Goal: Communication & Community: Answer question/provide support

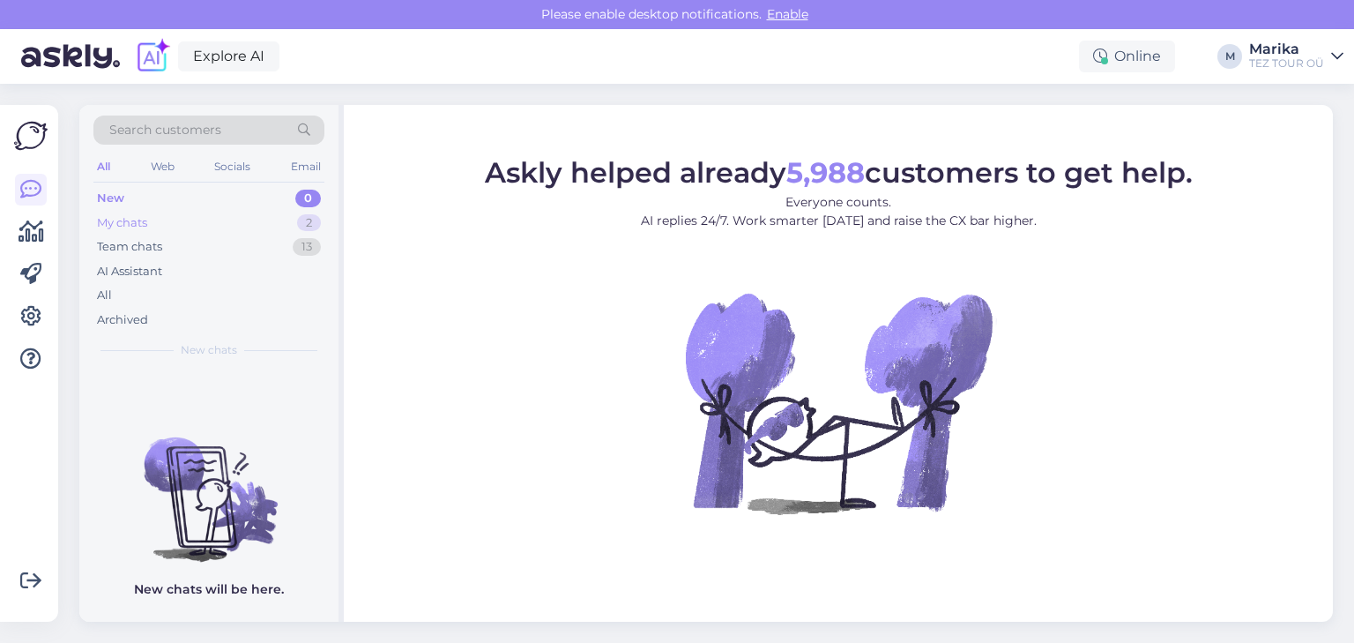
click at [151, 216] on div "My chats 2" at bounding box center [208, 223] width 231 height 25
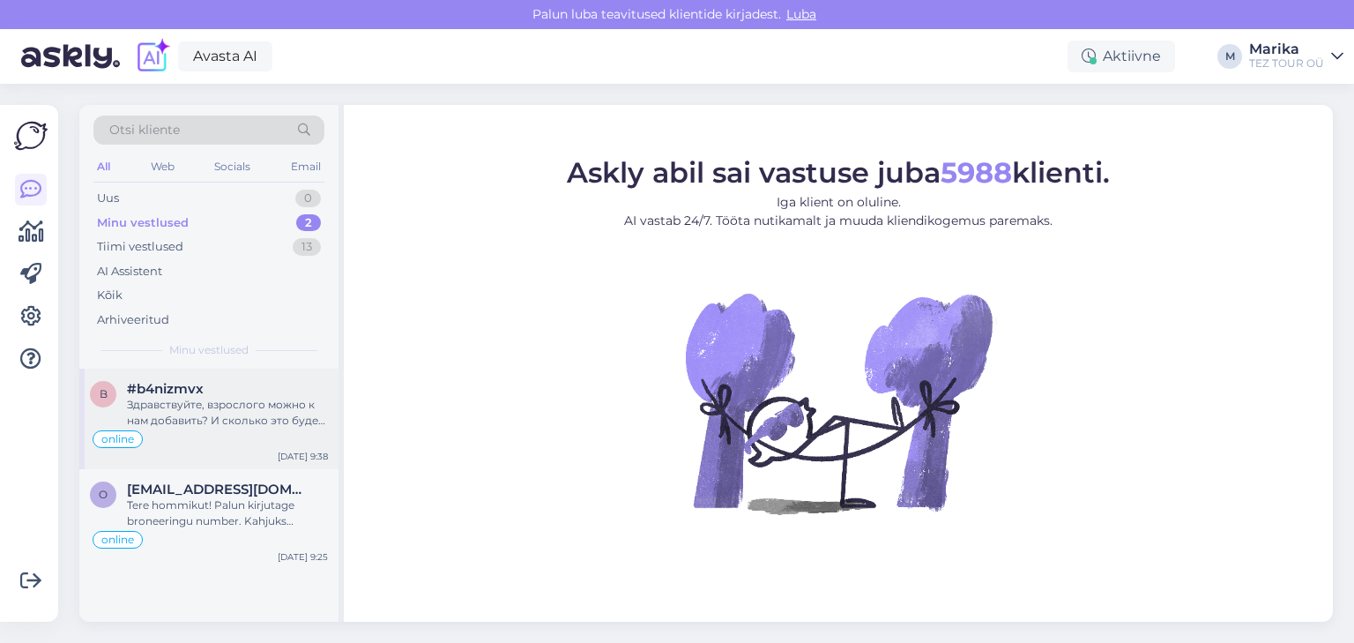
click at [223, 386] on div "#b4nizmvx" at bounding box center [227, 389] width 201 height 16
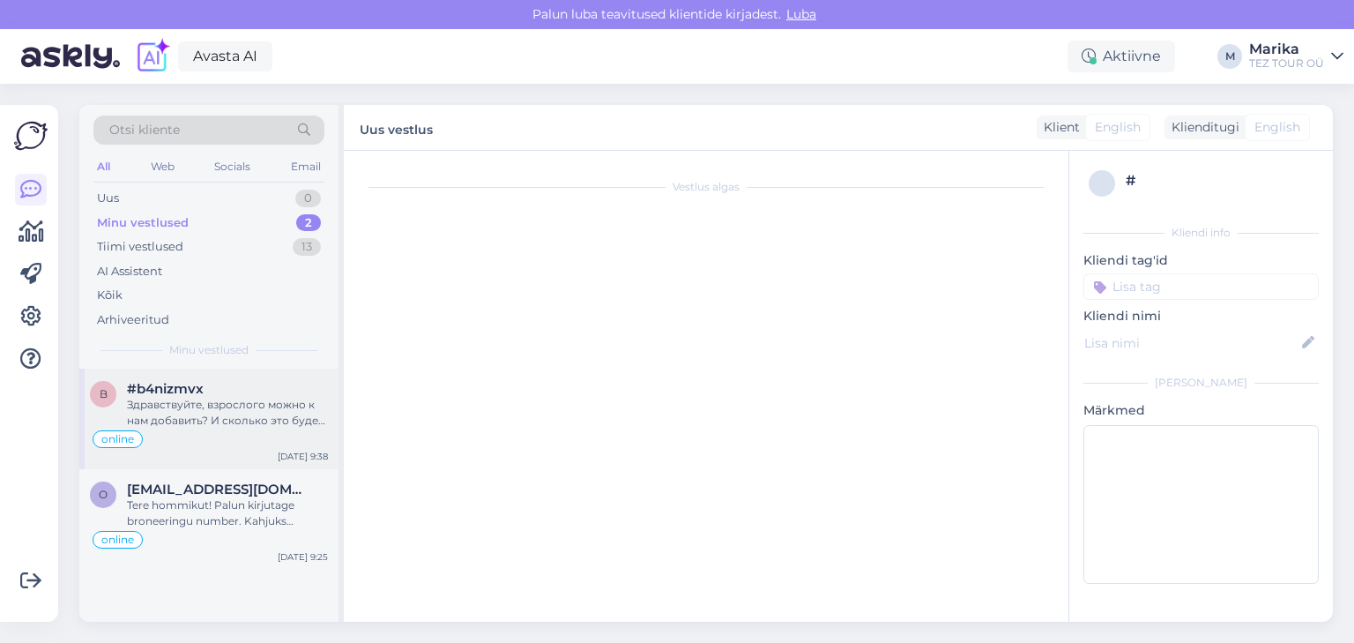
scroll to position [274, 0]
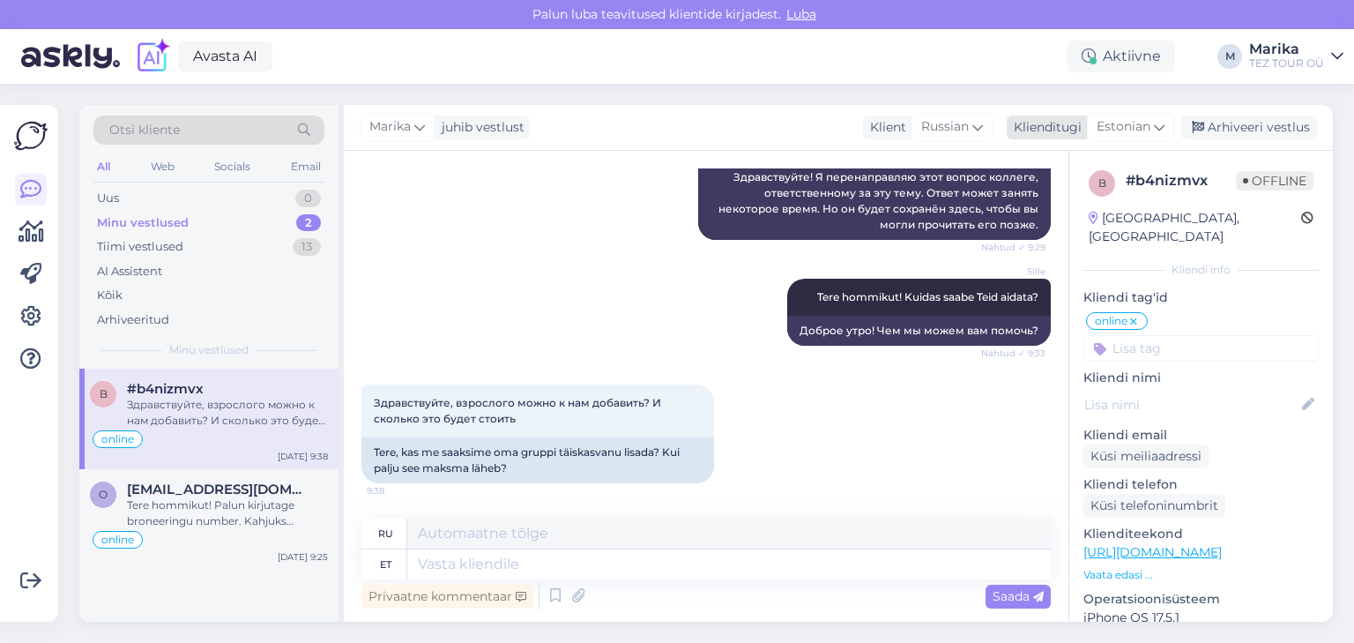
click at [1156, 123] on icon at bounding box center [1159, 126] width 11 height 19
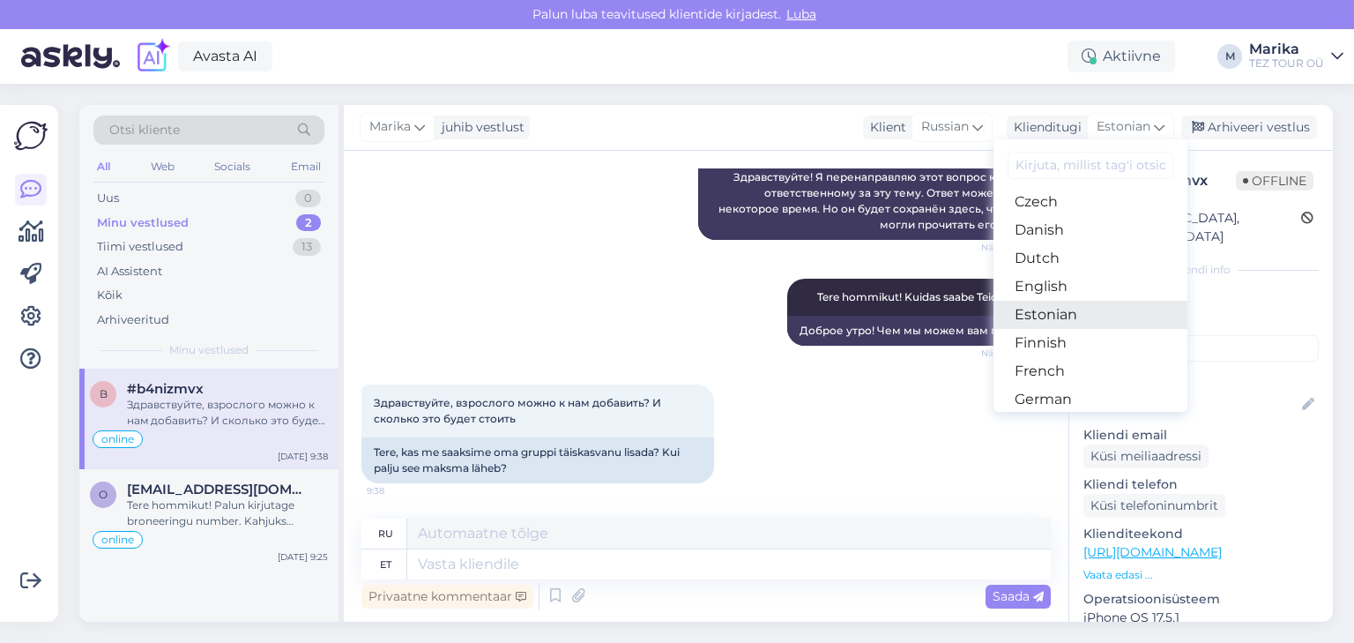
scroll to position [188, 0]
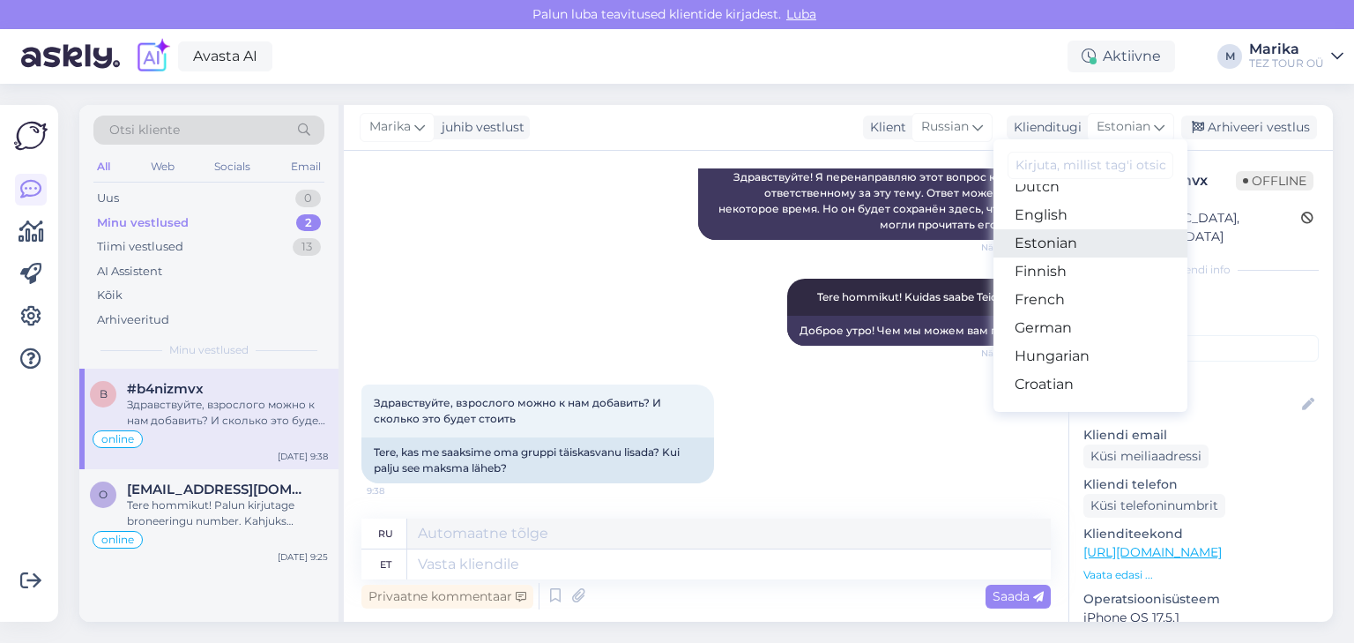
click at [1051, 243] on link "Estonian" at bounding box center [1090, 243] width 194 height 28
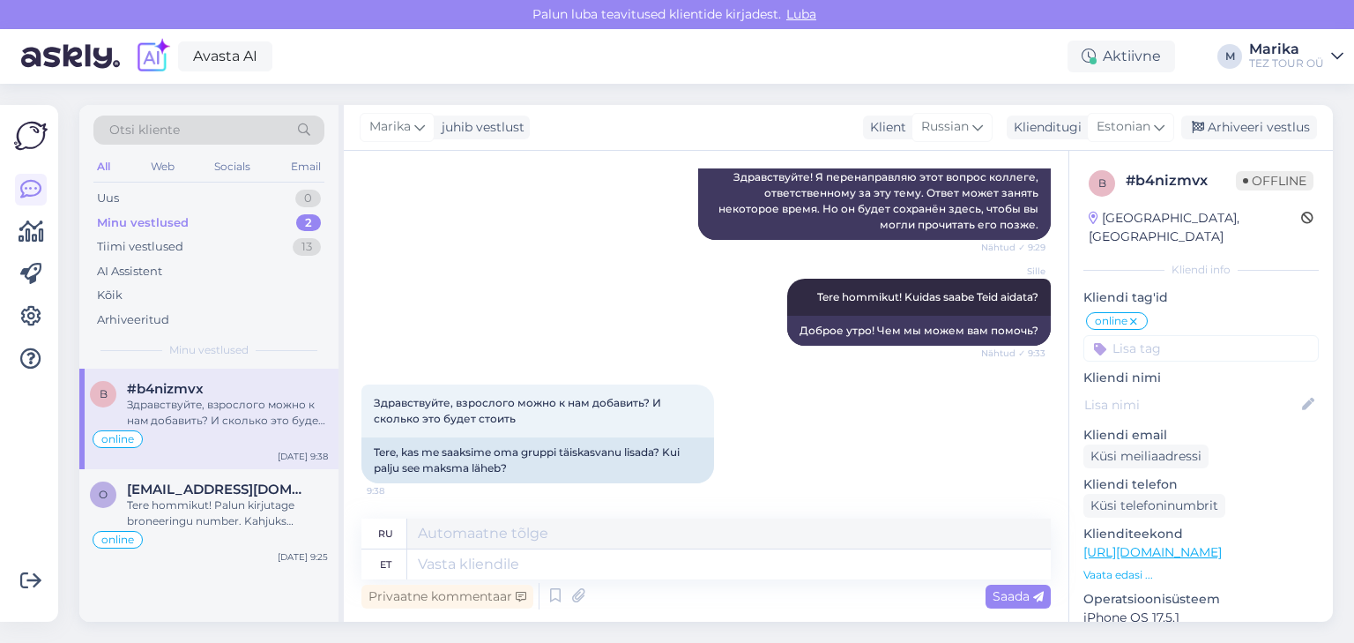
scroll to position [85, 0]
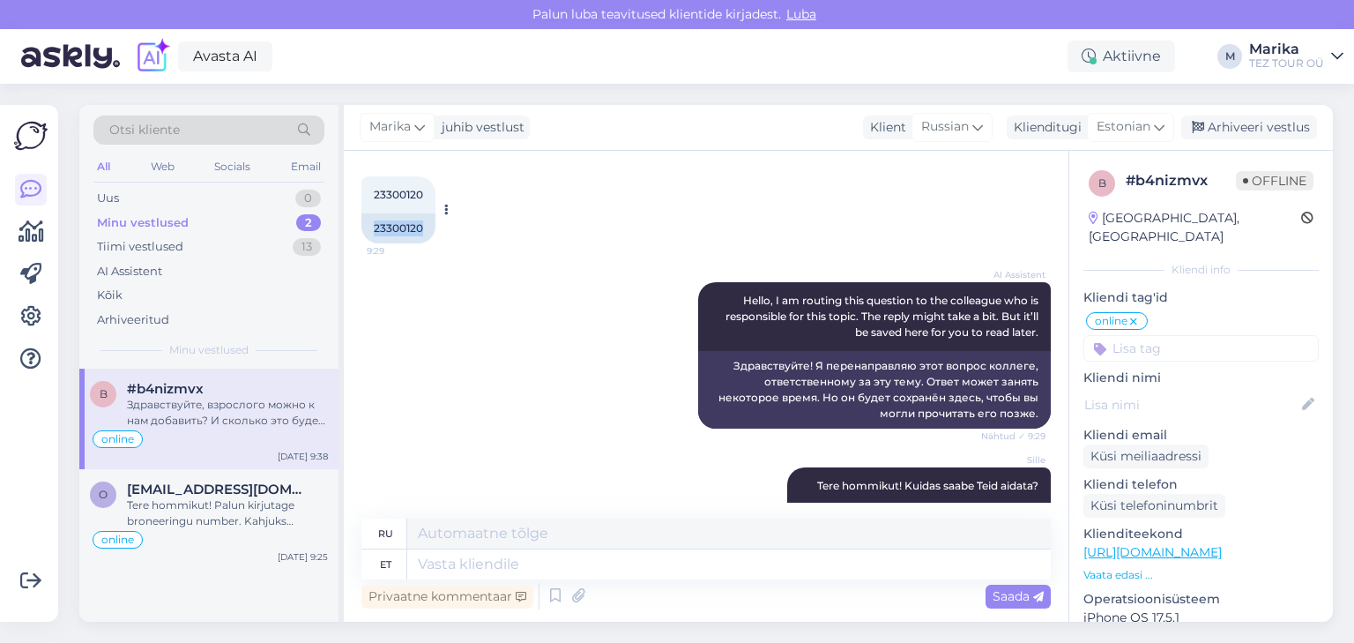
drag, startPoint x: 423, startPoint y: 229, endPoint x: 372, endPoint y: 227, distance: 51.2
click at [372, 227] on div "23300120" at bounding box center [398, 228] width 74 height 30
copy div "23300120"
click at [130, 316] on div "Arhiveeritud" at bounding box center [133, 320] width 72 height 18
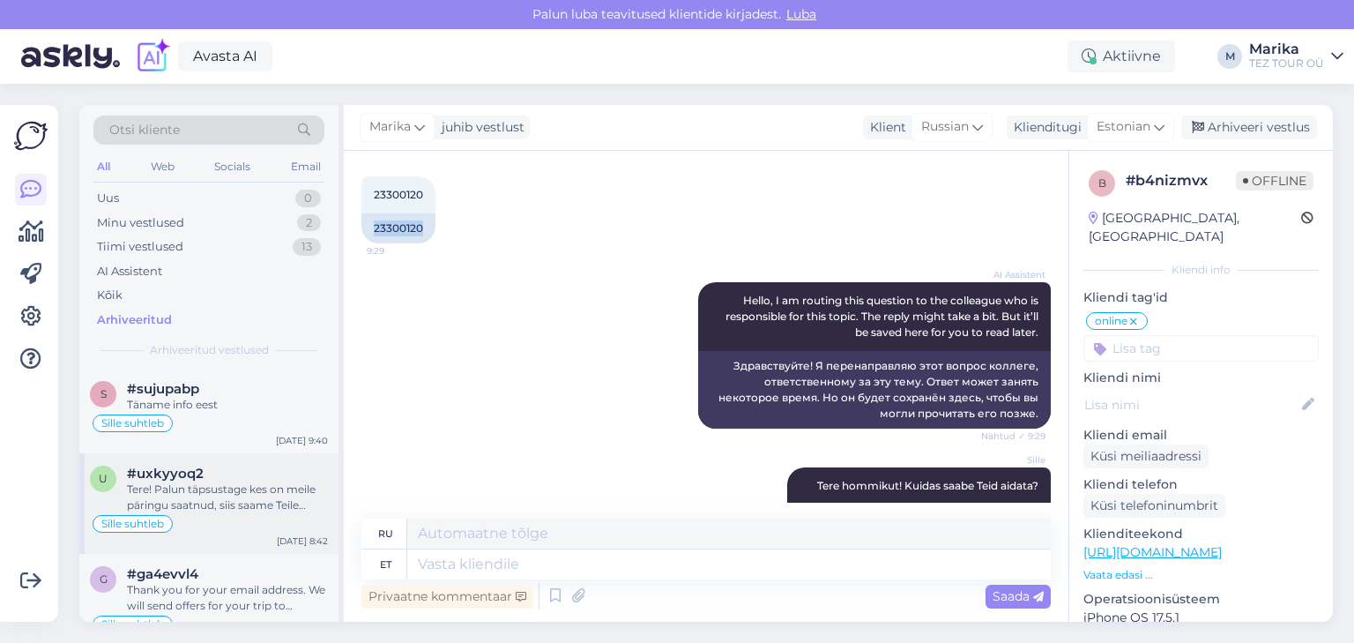
scroll to position [93, 0]
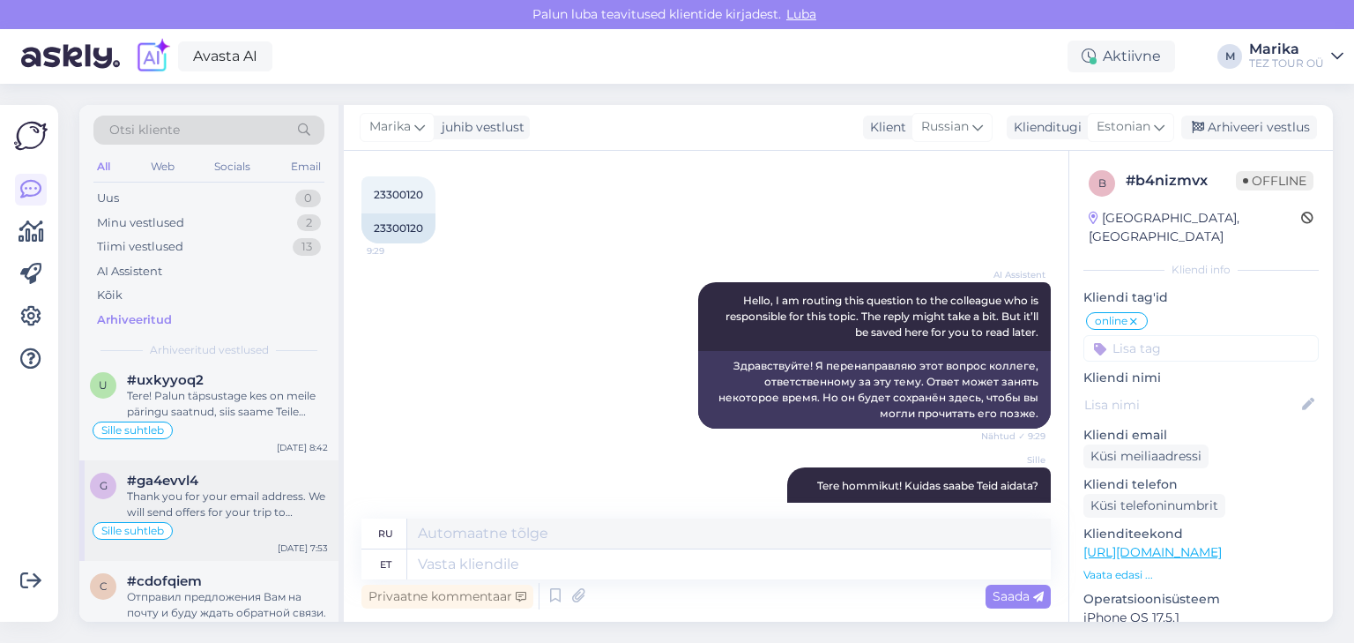
click at [256, 488] on div "Thank you for your email address. We will send offers for your trip to [GEOGRAP…" at bounding box center [227, 504] width 201 height 32
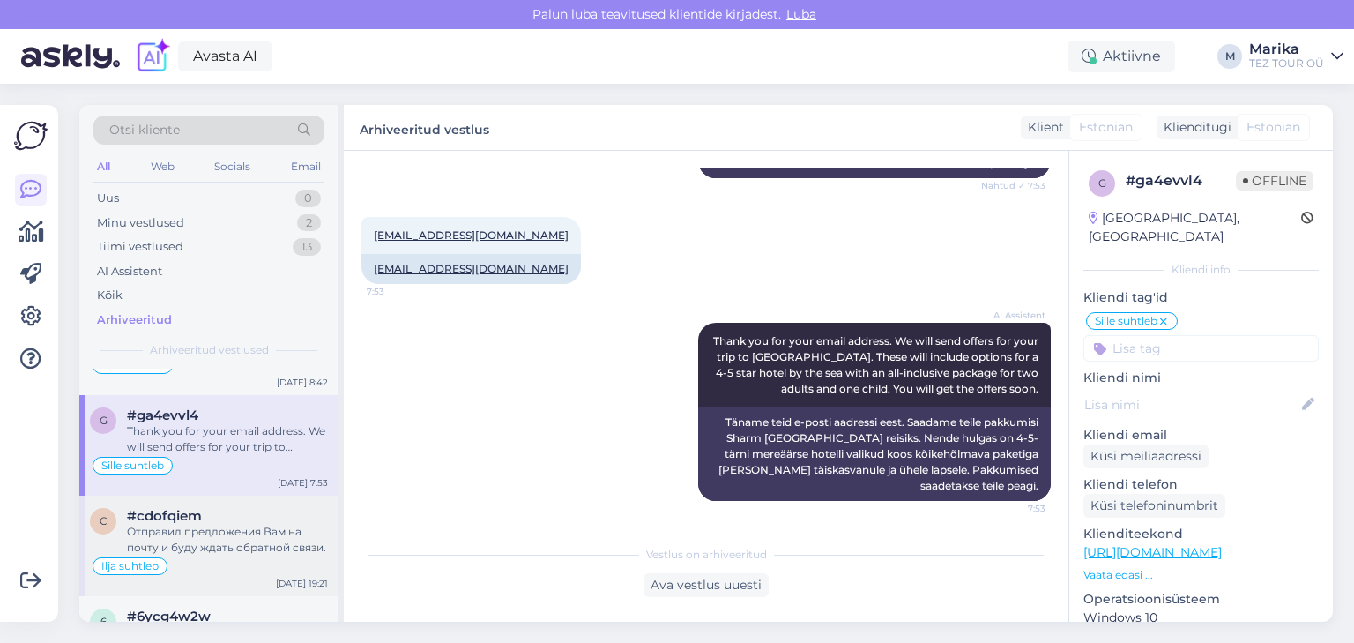
scroll to position [188, 0]
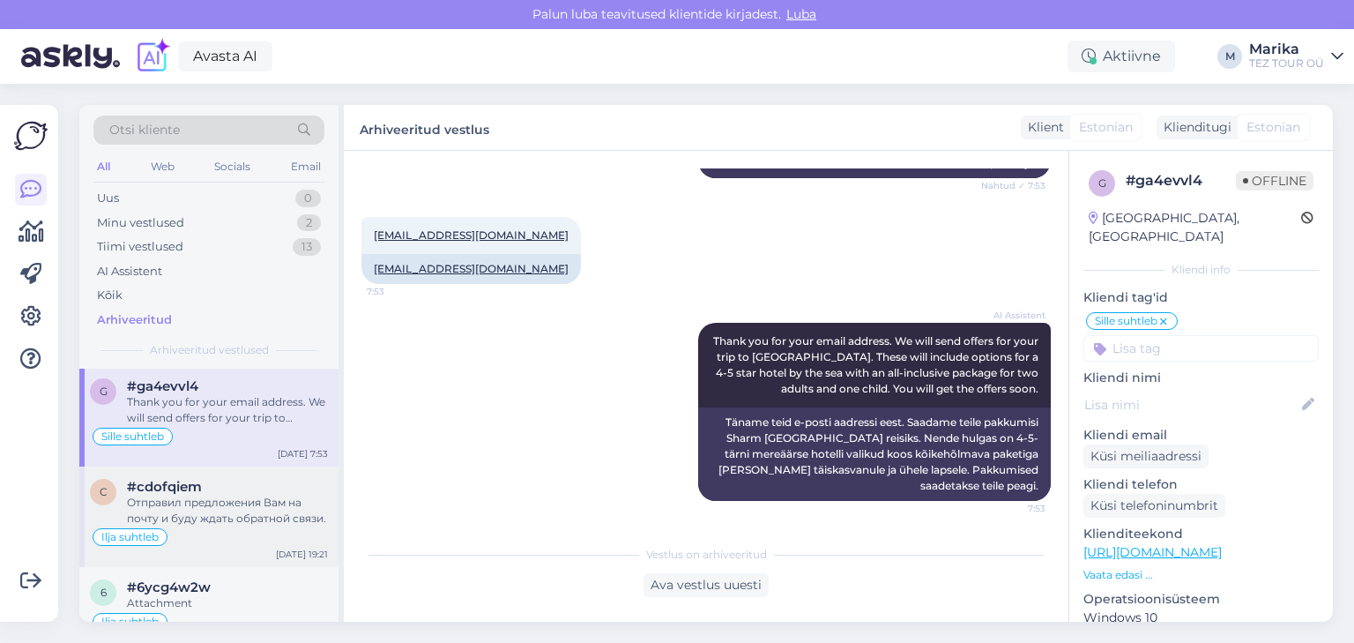
click at [231, 508] on div "Отправил предложения Вам на почту и буду ждать обратной связи." at bounding box center [227, 510] width 201 height 32
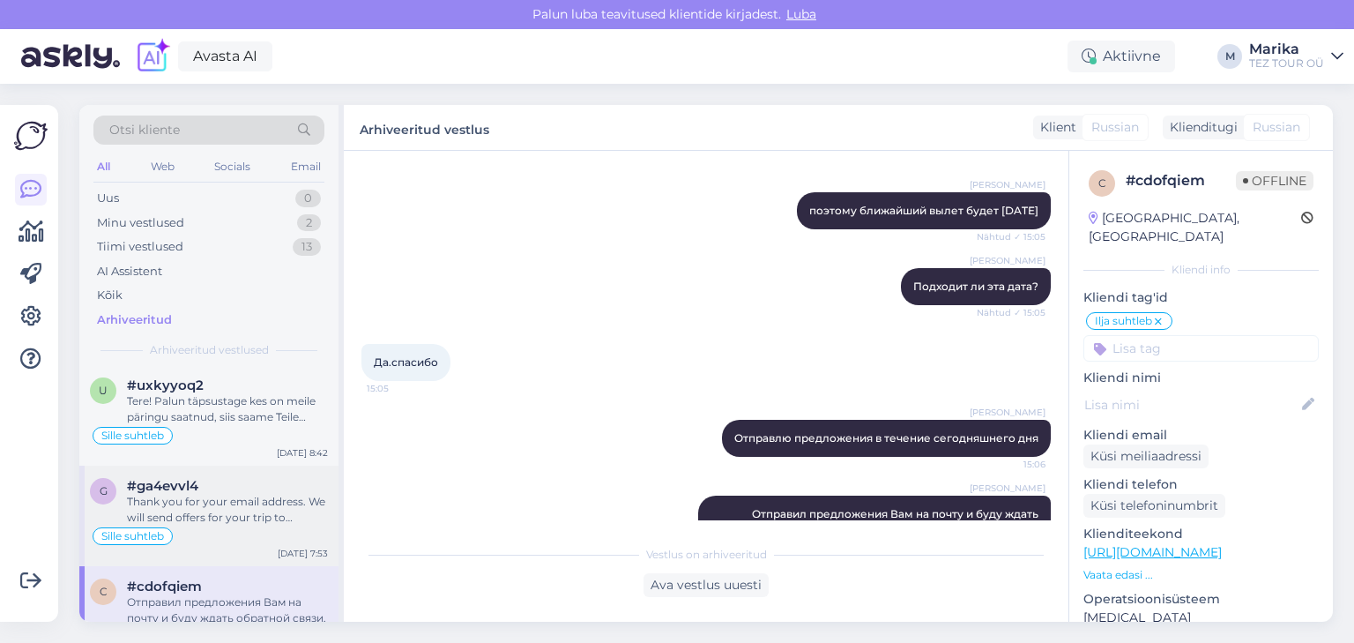
scroll to position [0, 0]
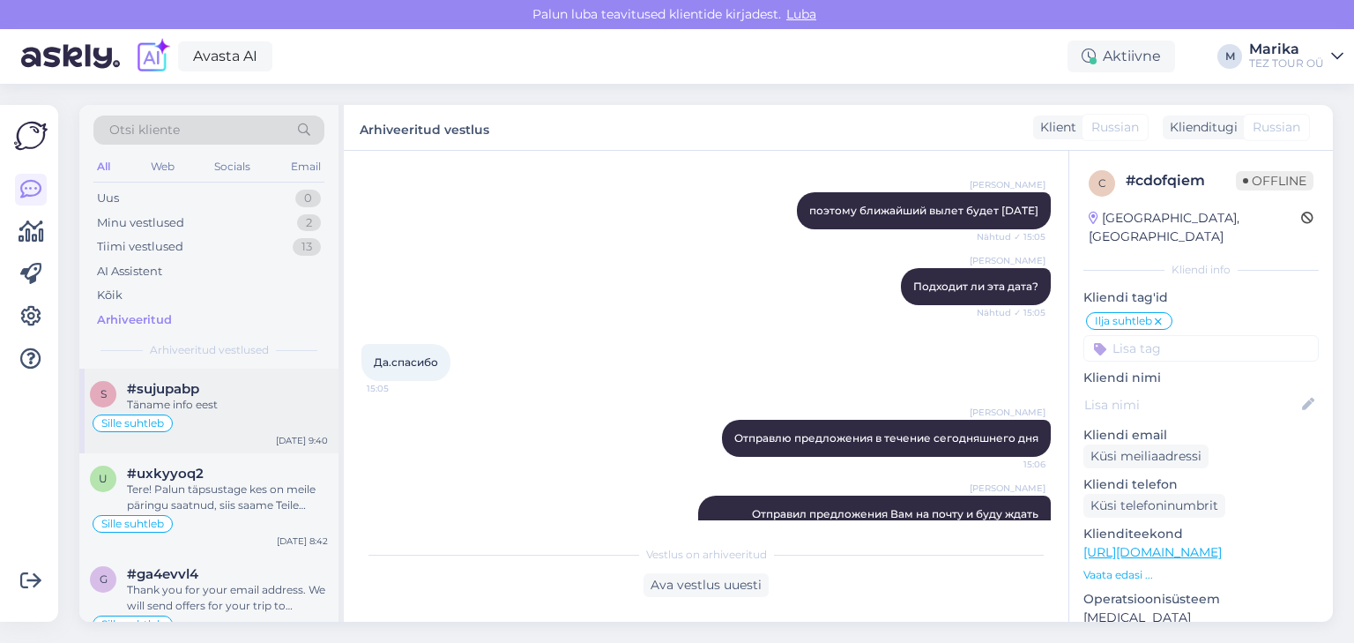
click at [229, 419] on div "Sille suhtleb" at bounding box center [209, 422] width 238 height 21
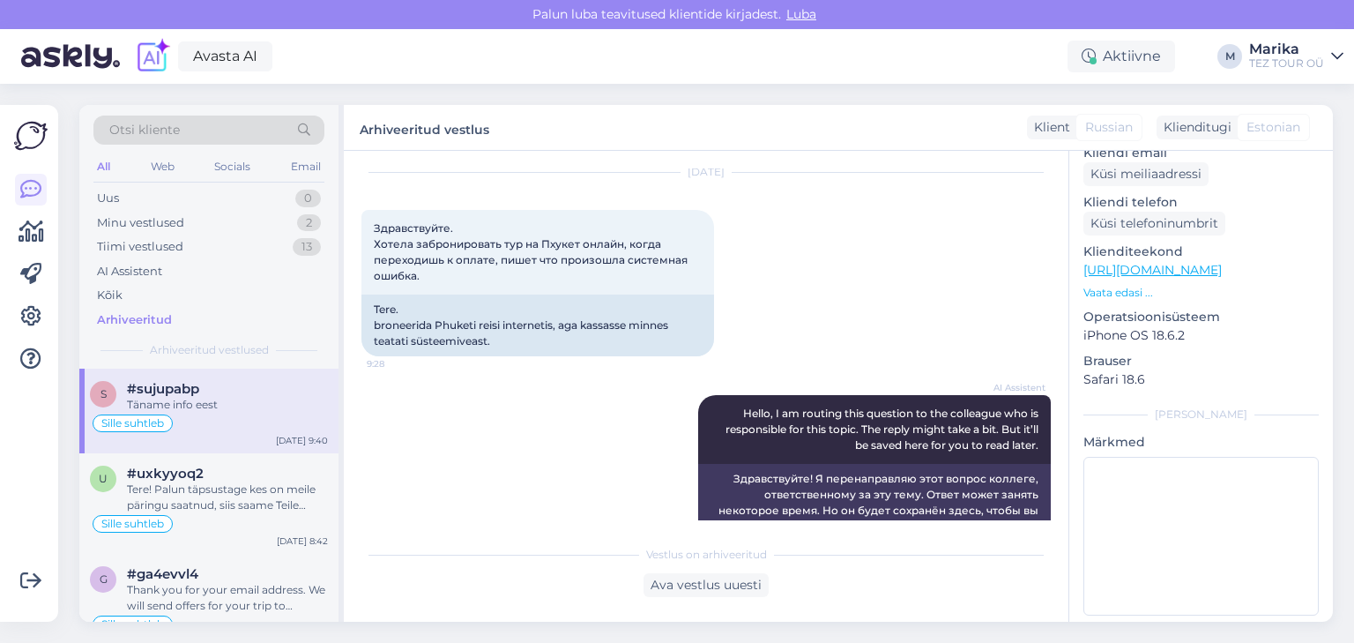
scroll to position [282, 0]
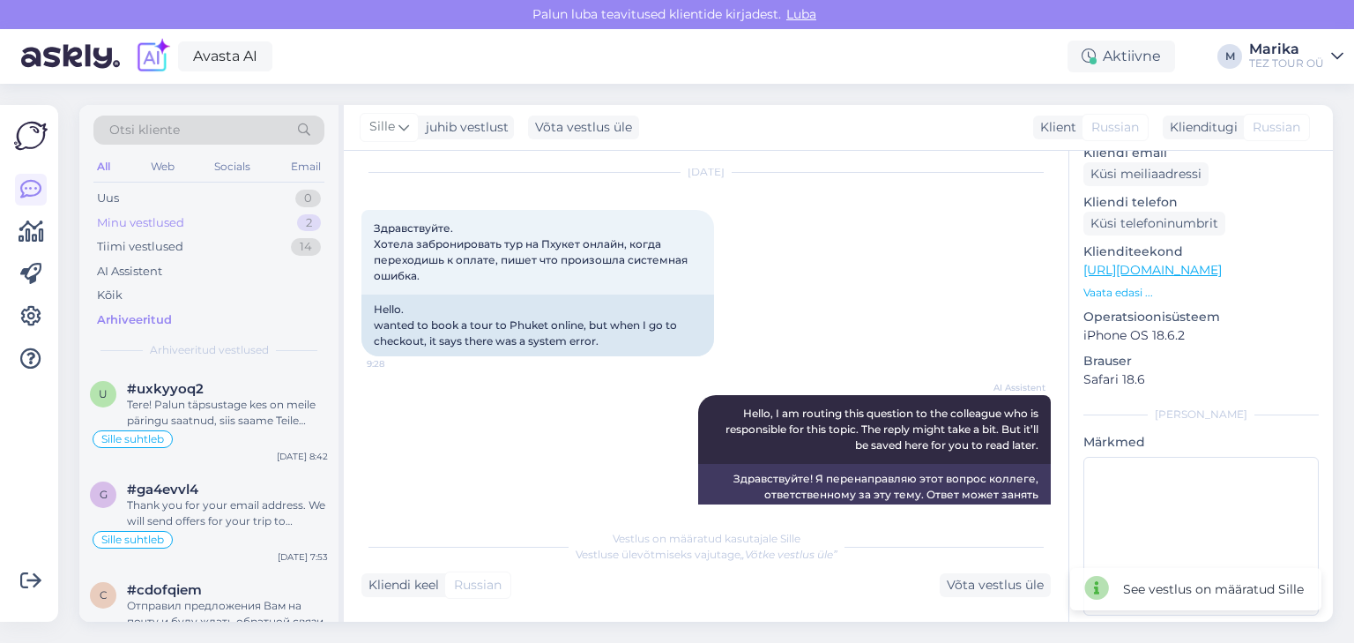
click at [153, 219] on div "Minu vestlused" at bounding box center [140, 223] width 87 height 18
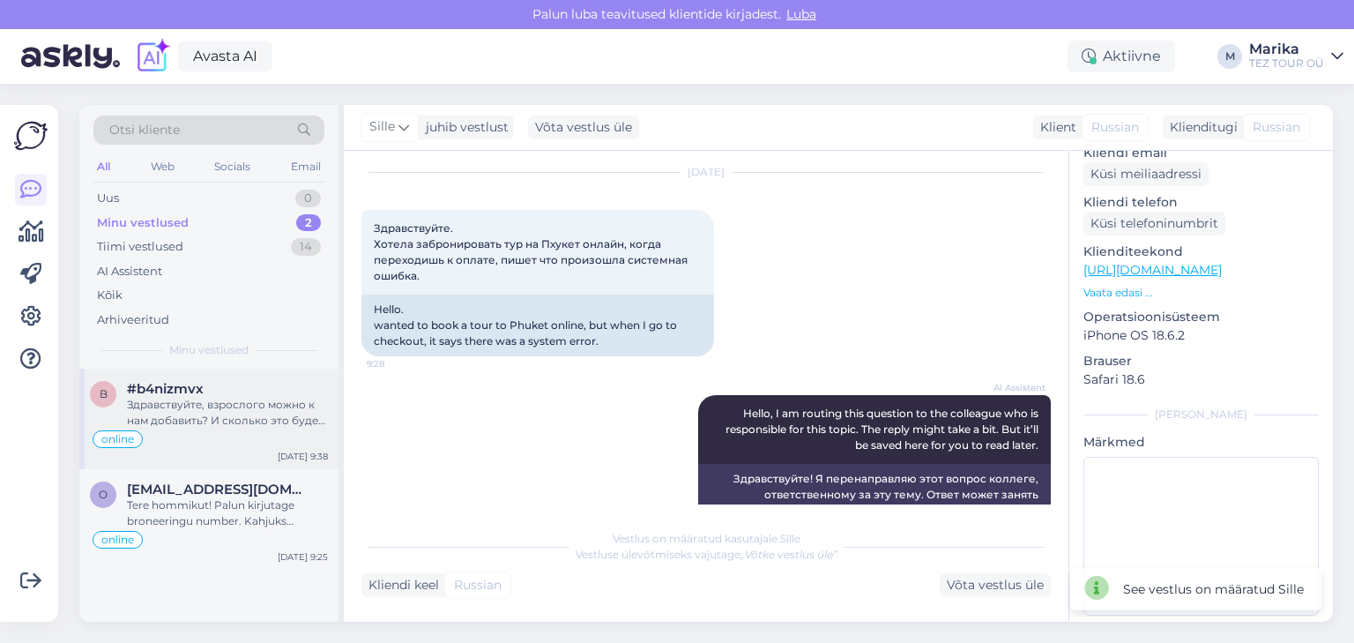
click at [190, 416] on div "Здравствуйте, взрослого можно к нам добавить? И сколько это будет стоить" at bounding box center [227, 413] width 201 height 32
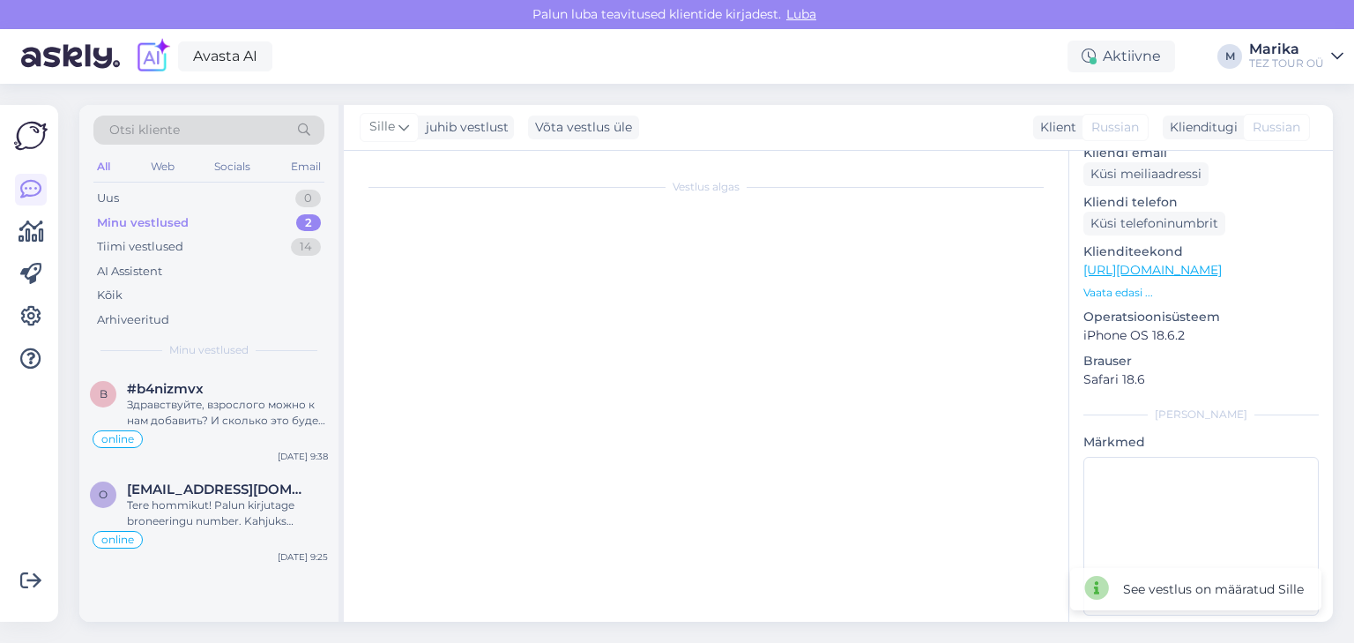
scroll to position [274, 0]
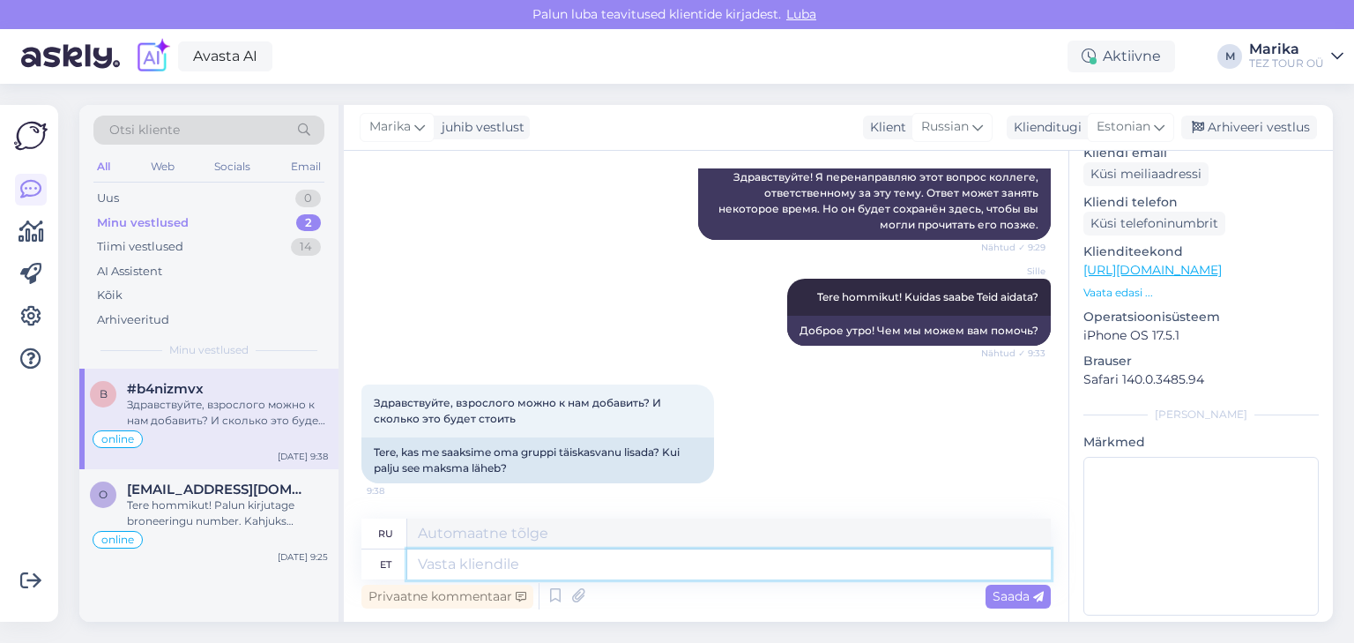
click at [601, 574] on textarea at bounding box center [728, 564] width 643 height 30
type textarea "Tere!"
type textarea "Привет!"
type textarea "Terepäevast!"
type textarea "Добрый день!"
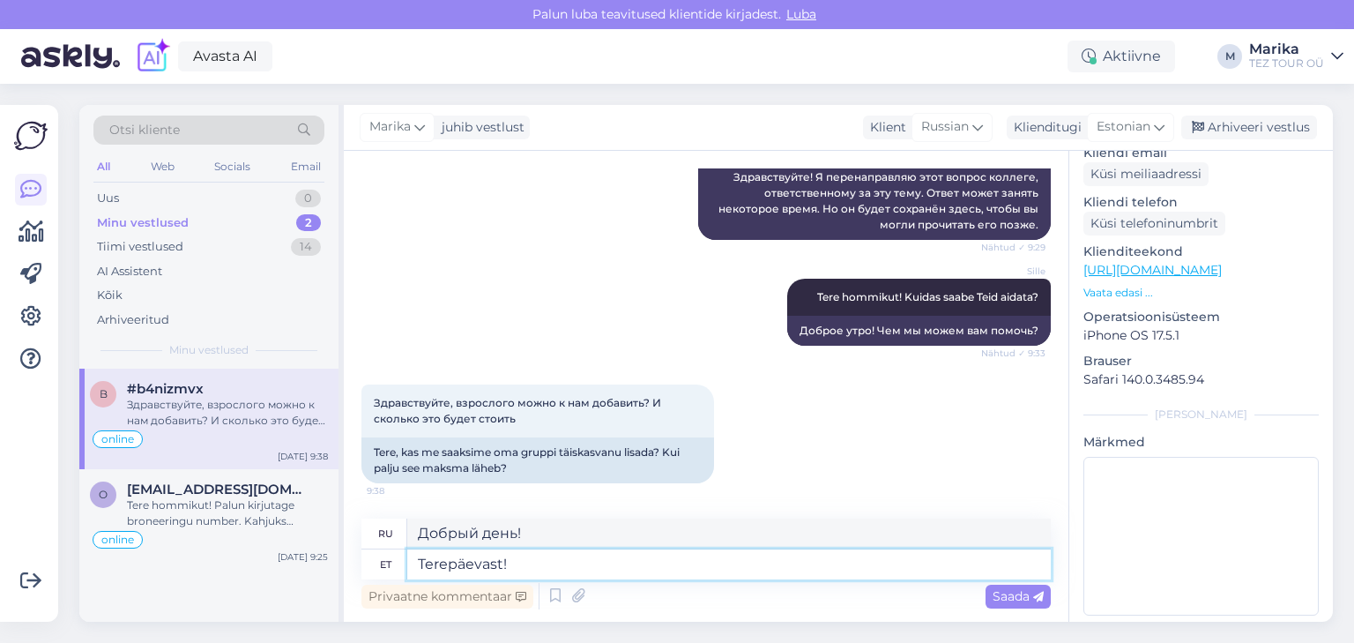
click at [448, 566] on textarea "Terepäevast!" at bounding box center [728, 564] width 643 height 30
type textarea "Tere päevast!"
click at [1007, 599] on span "Saada" at bounding box center [1017, 596] width 51 height 16
click at [1000, 596] on span "Saada" at bounding box center [1017, 596] width 51 height 16
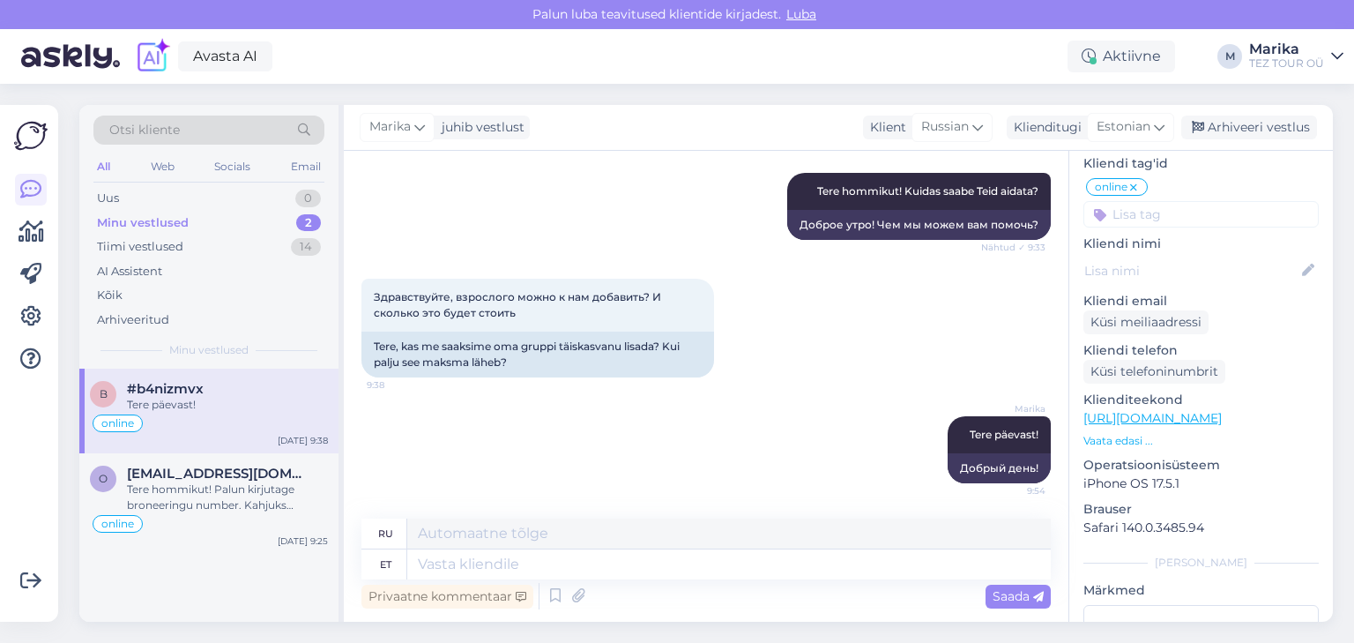
scroll to position [0, 0]
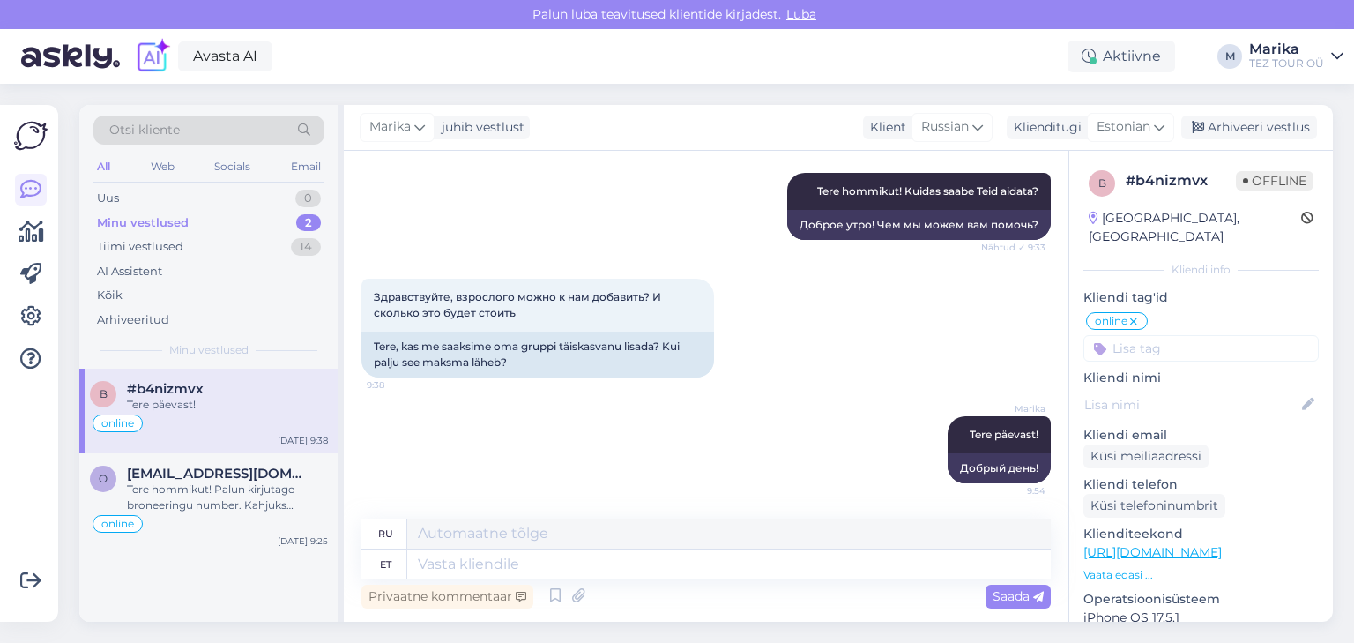
click at [1216, 335] on input at bounding box center [1200, 348] width 235 height 26
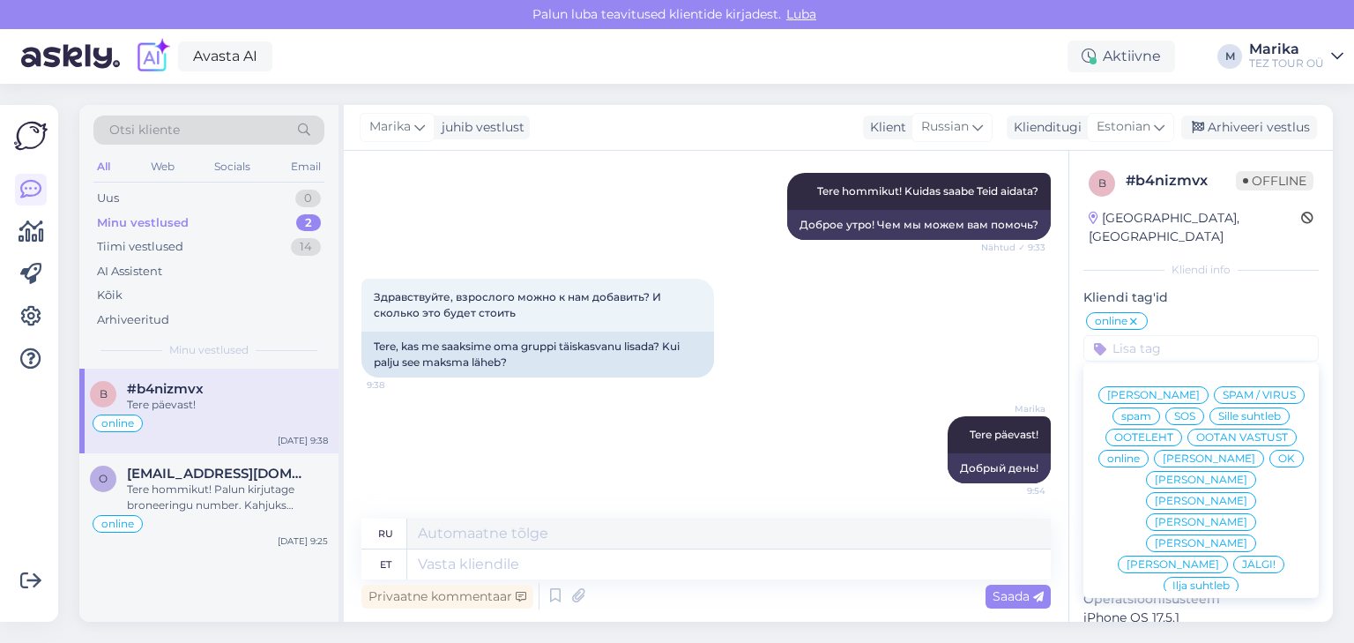
click at [1155, 521] on span "[PERSON_NAME]" at bounding box center [1201, 522] width 93 height 11
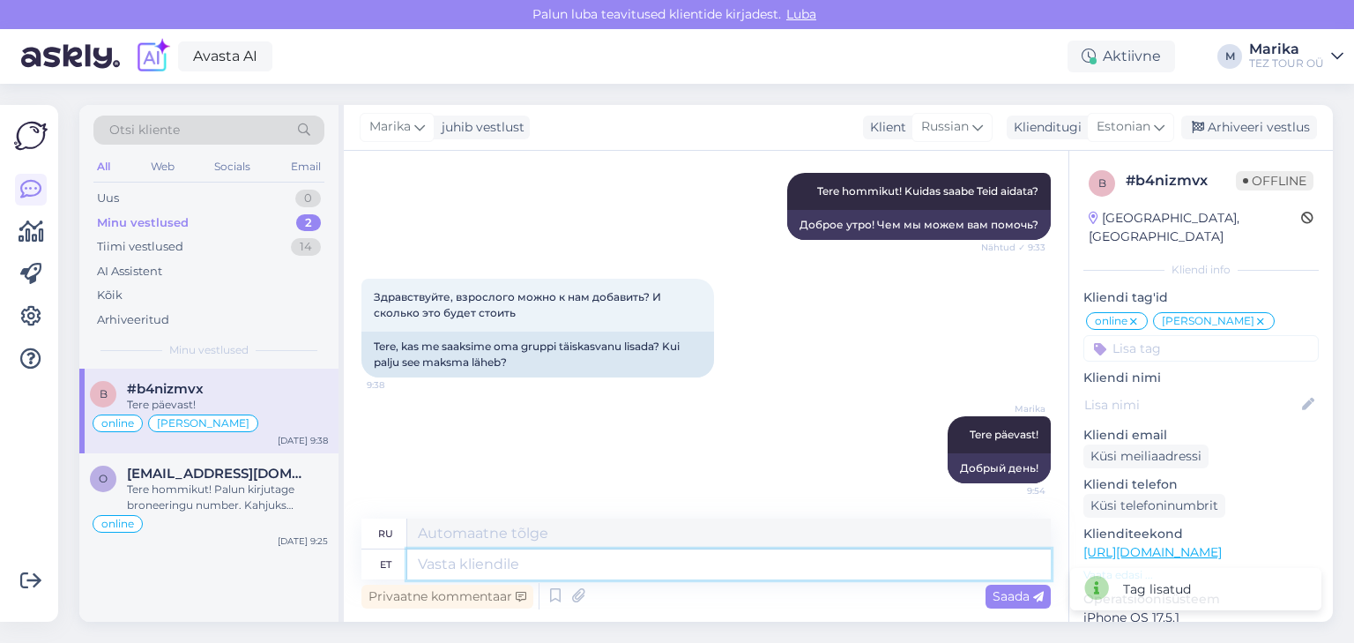
click at [686, 564] on textarea at bounding box center [728, 564] width 643 height 30
type textarea "Saada"
type textarea "Отправлять"
type textarea "Saadam"
type textarea "Порт"
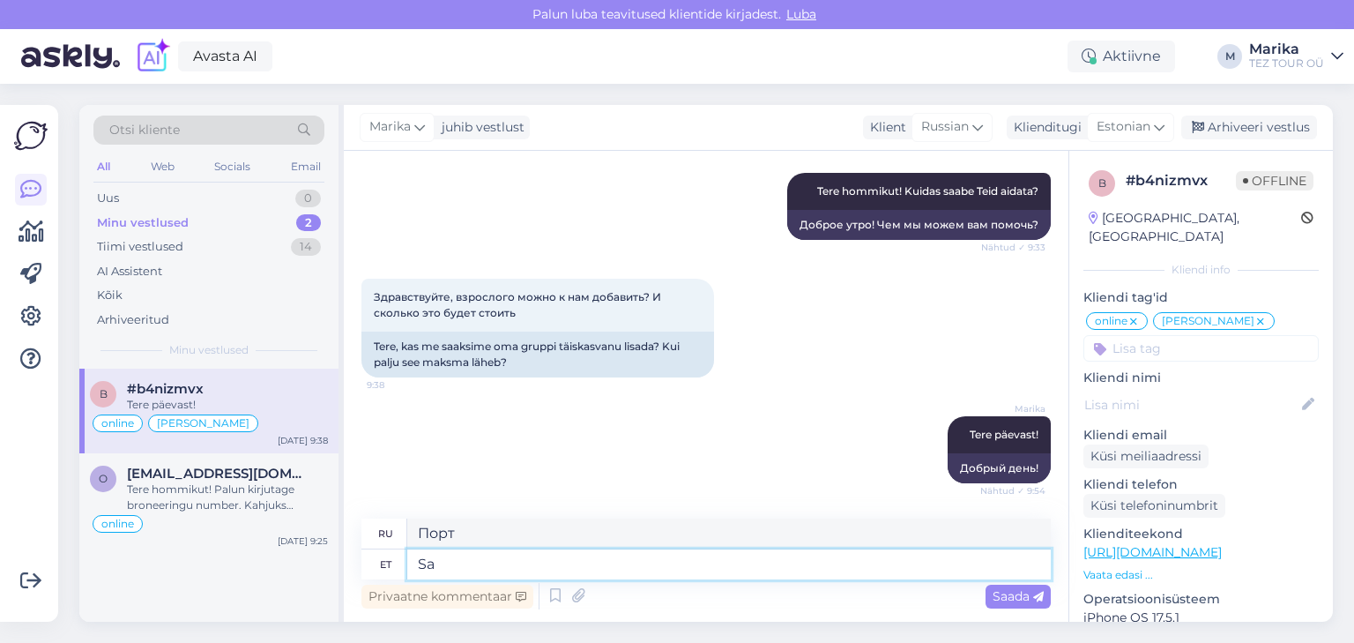
type textarea "S"
type textarea "Uurime"
type textarea "Давайте исследуем"
type textarea "Uurime järgi, k"
type textarea "Давайте исследуем,"
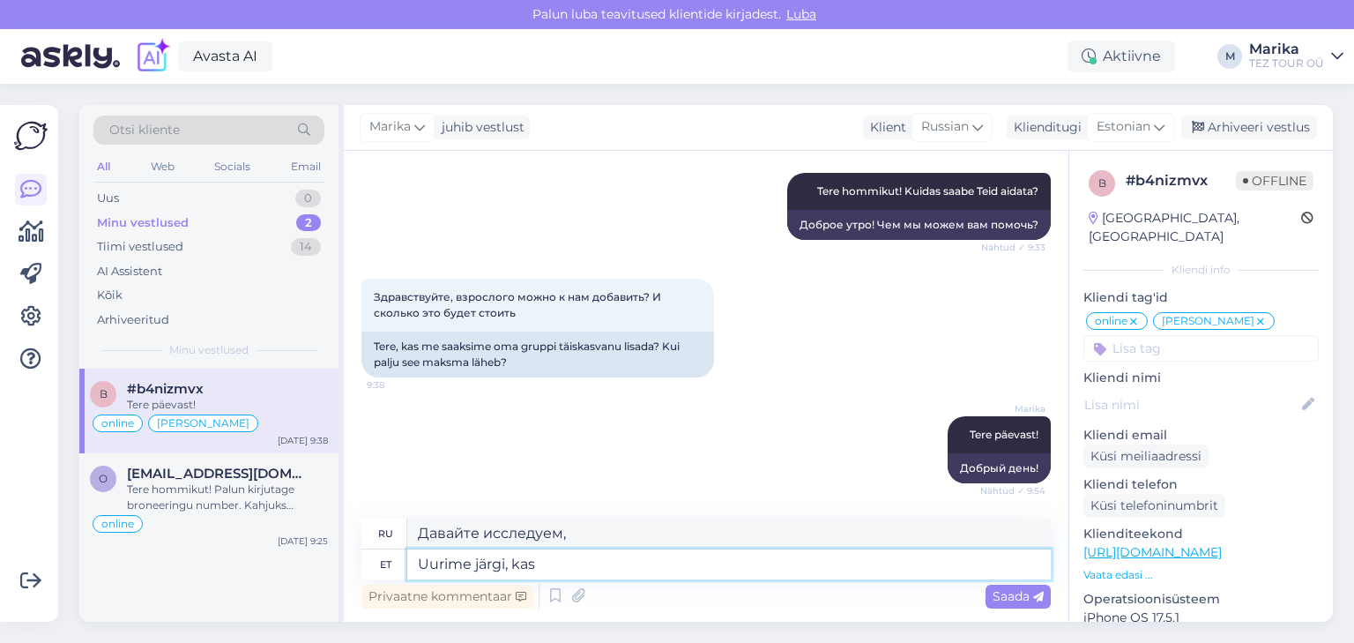
type textarea "Uurime järgi, kas"
type textarea "Давайте выясним,"
type textarea "Uurime järgi, kas see o"
type textarea "Давайте выясним, так ли это"
type textarea "Uurime järgi, kas see on võimalik"
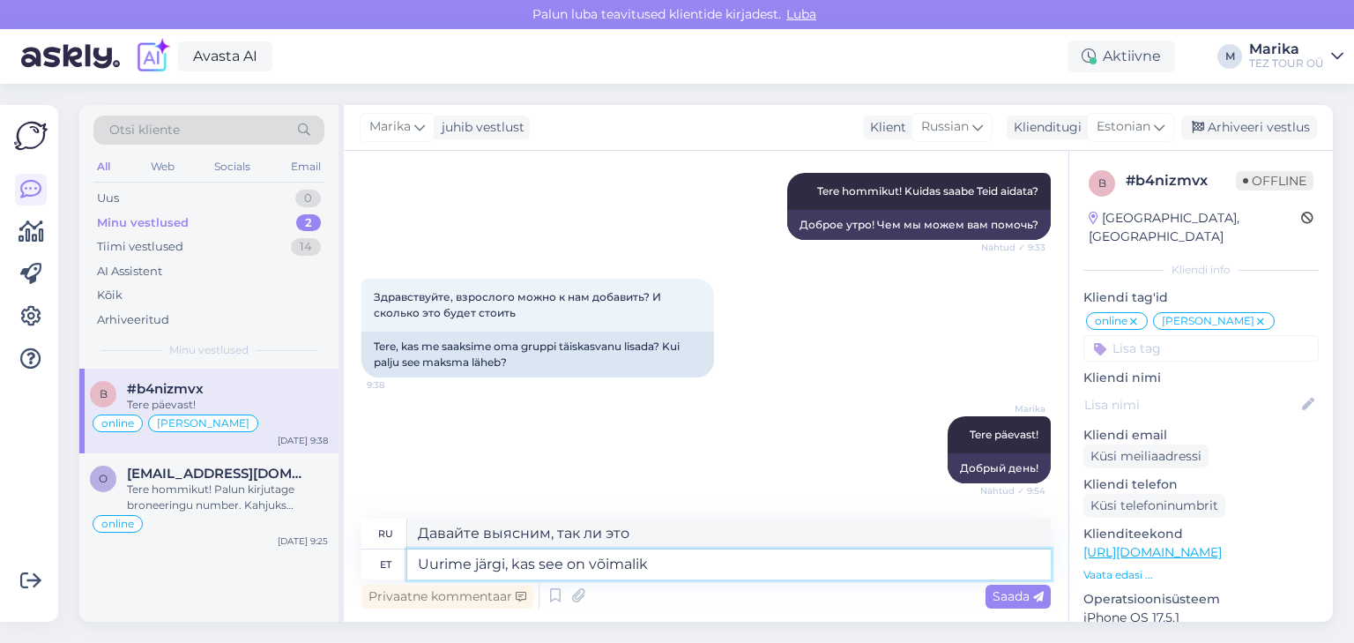
type textarea "Давайте выясним, возможно ли это."
type textarea "Uurime järgi, kas see on võimalik ja k"
type textarea "Давайте выясним, возможно ли это и"
type textarea "Uurime järgi, kas see on võimalik [PERSON_NAME] p"
type textarea "Давайте выясним, возможно ли это, и если да, то"
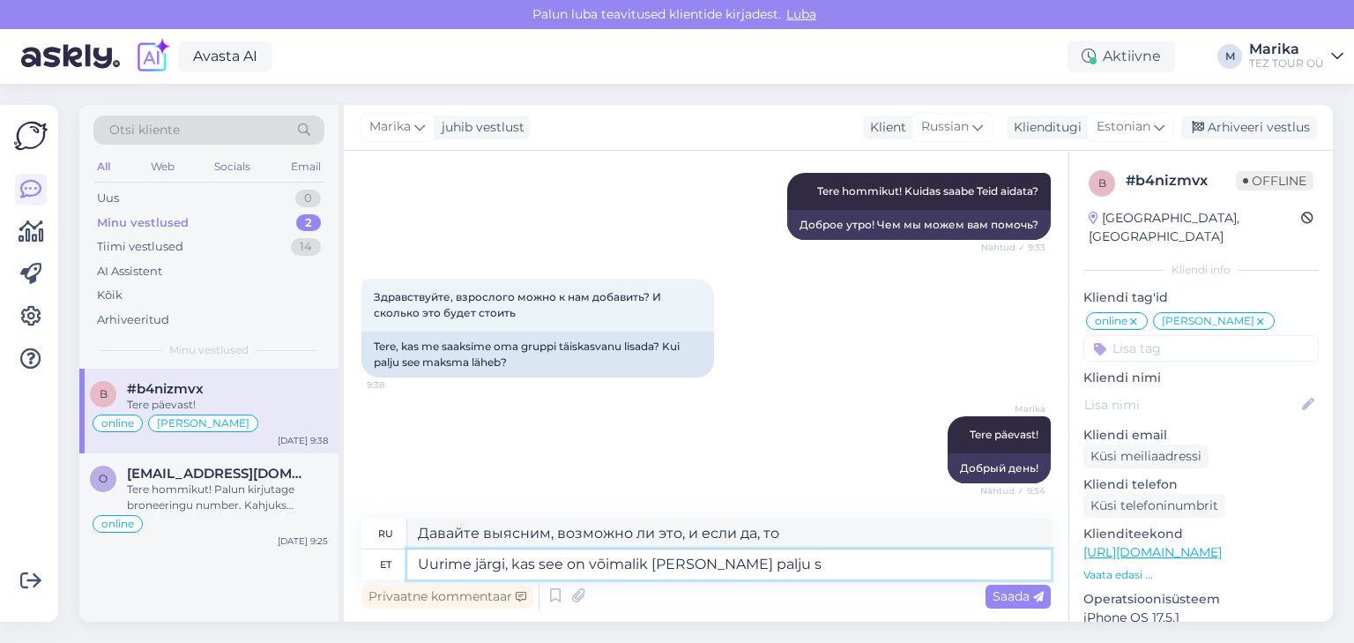
type textarea "Uurime järgi, kas see on võimalik [PERSON_NAME] palju se"
type textarea "Давайте выясним, возможно ли это и насколько это важно."
type textarea "Uurime järgi, kas see on võimalik [PERSON_NAME] palju see"
type textarea "Давайте выясним, возможно ли это и сколько это стоит."
type textarea "Uurime järgi, kas see on võimalik [PERSON_NAME] palju see maksma l"
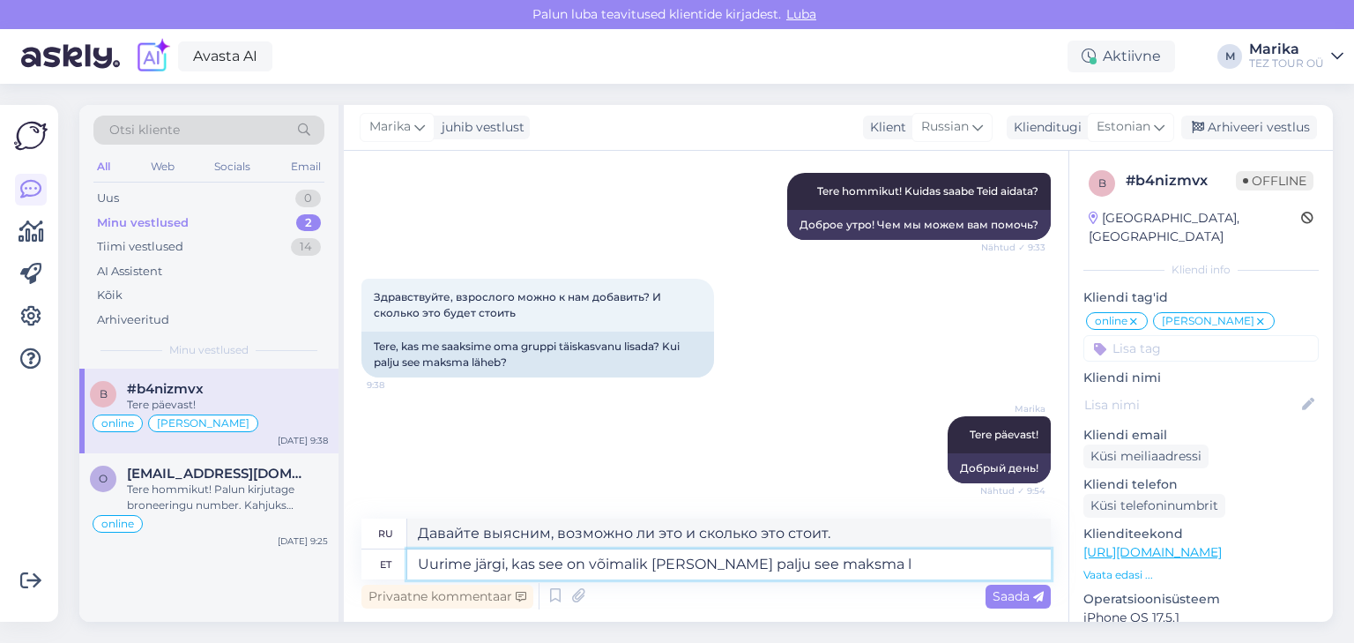
type textarea "[PERSON_NAME] выясним, возможно ли это и сколько это будет стоить."
type textarea "Uurime järgi, kas see on võimalik [PERSON_NAME] palju see maksma läheb."
click at [1008, 599] on span "Saada" at bounding box center [1017, 596] width 51 height 16
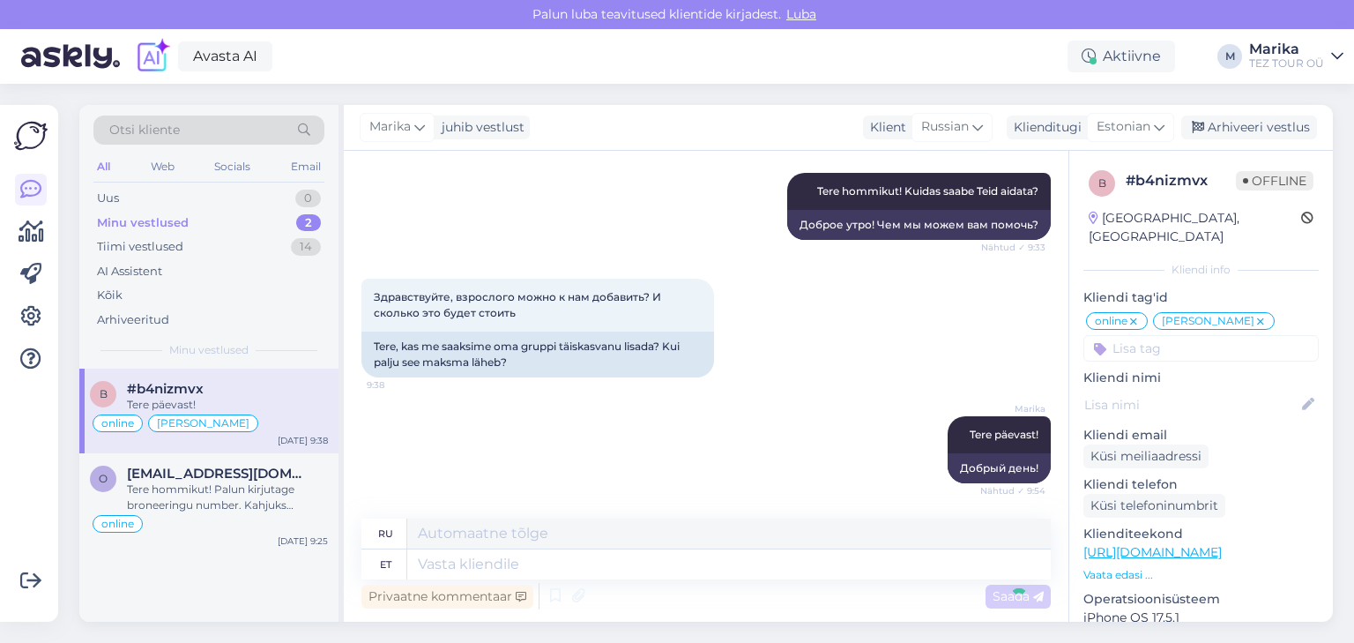
scroll to position [517, 0]
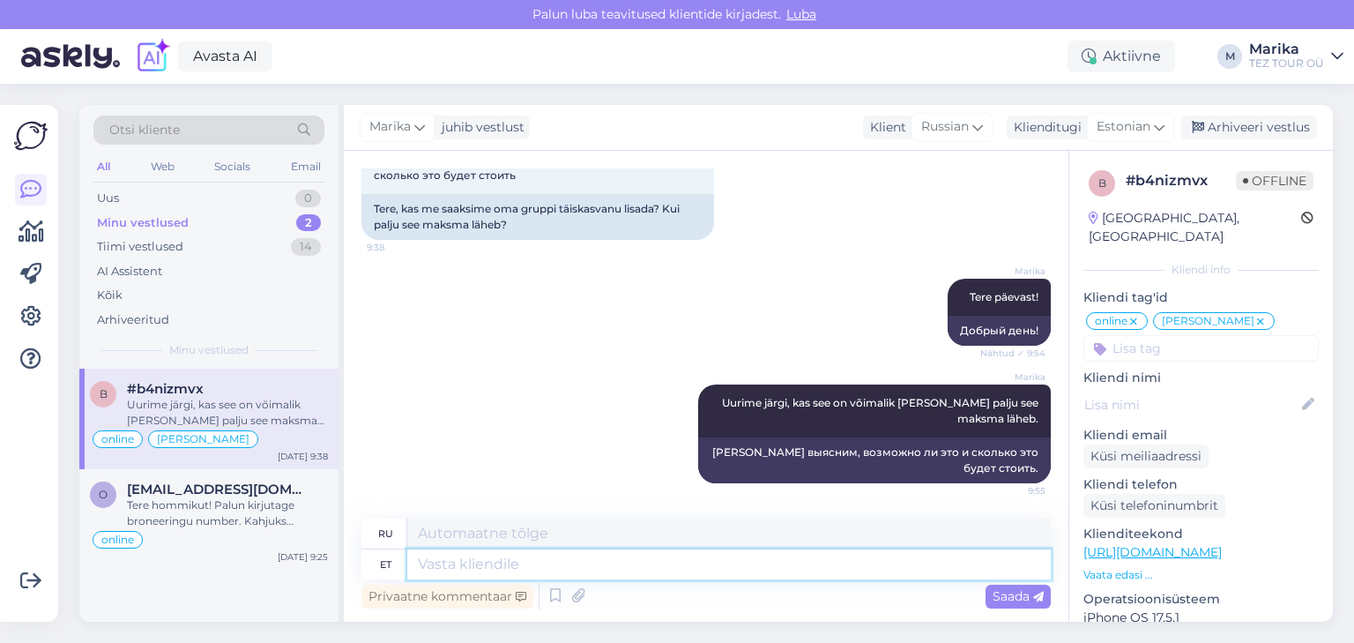
click at [896, 568] on textarea at bounding box center [728, 564] width 643 height 30
type textarea "Saadame"
type textarea "Мы отправляем"
type textarea "Saadame Teile e"
type textarea "Мы вышлем вам"
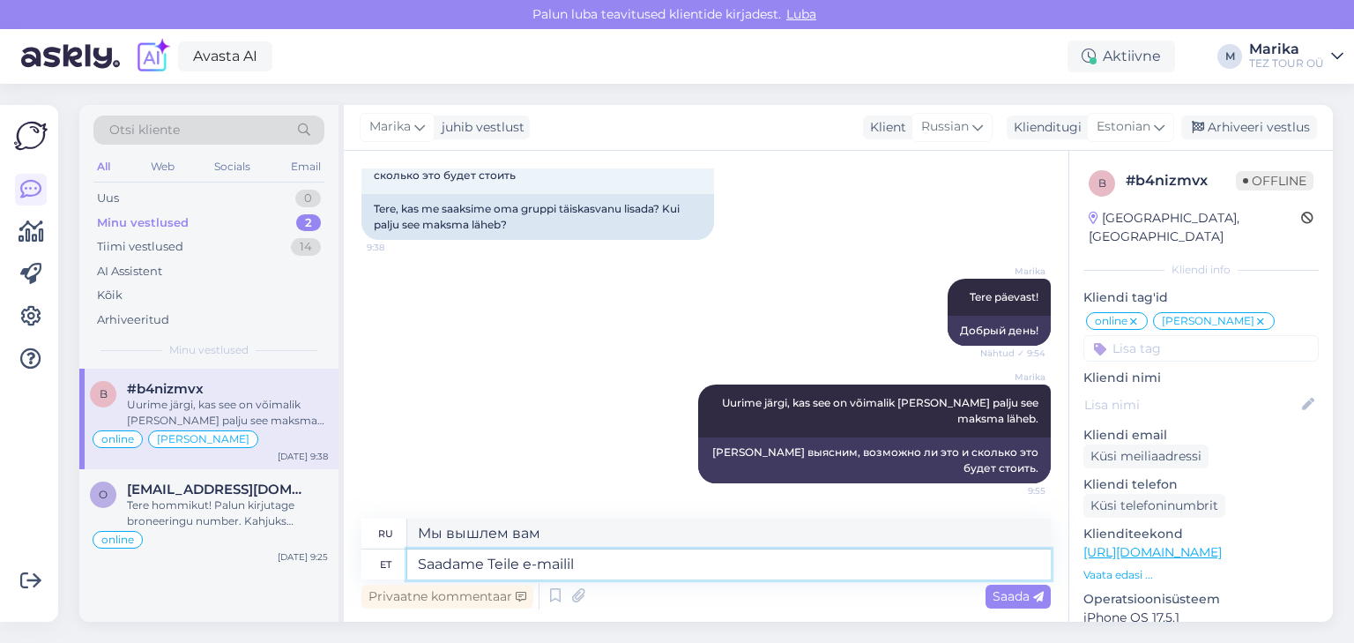
type textarea "Saadame Teile e-mailil."
type textarea "Мы вышлем его вам по электронной почте."
type textarea "Saadame Teile e-mailil"
type textarea "Мы отправим вам электронное письмо."
type textarea "Saadame Teile e-mailil"
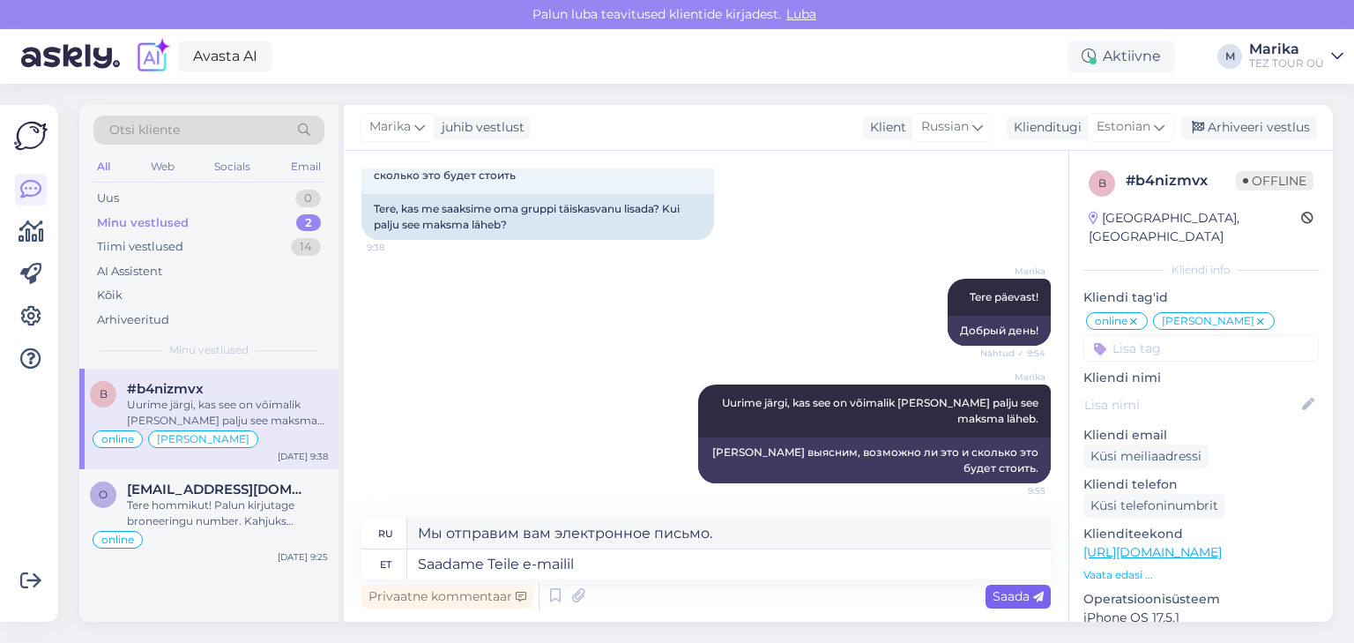
click at [1019, 592] on span "Saada" at bounding box center [1017, 596] width 51 height 16
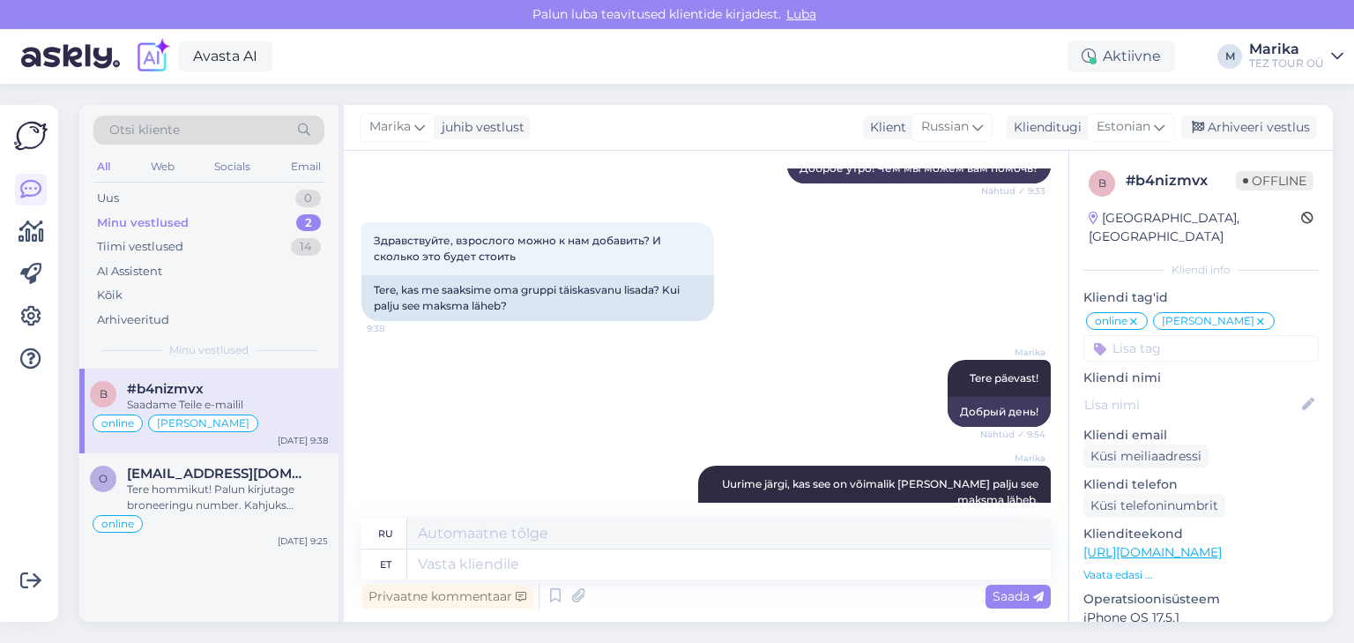
scroll to position [622, 0]
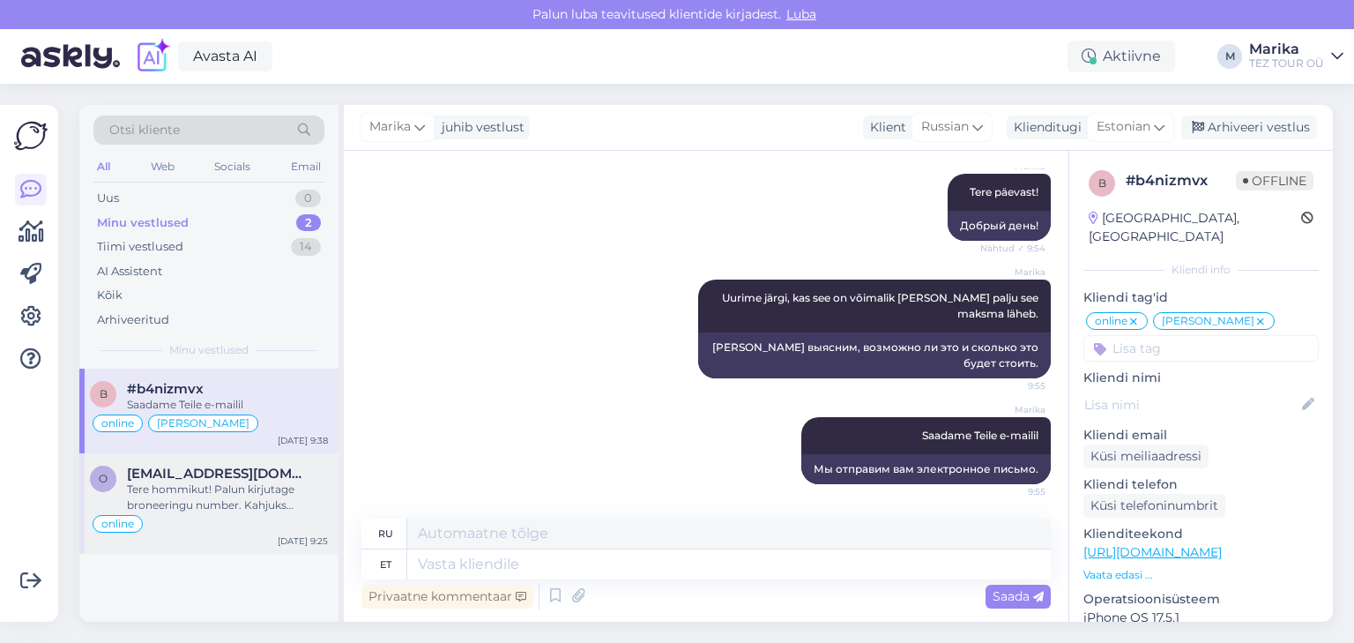
click at [212, 469] on span "[EMAIL_ADDRESS][DOMAIN_NAME]" at bounding box center [218, 473] width 183 height 16
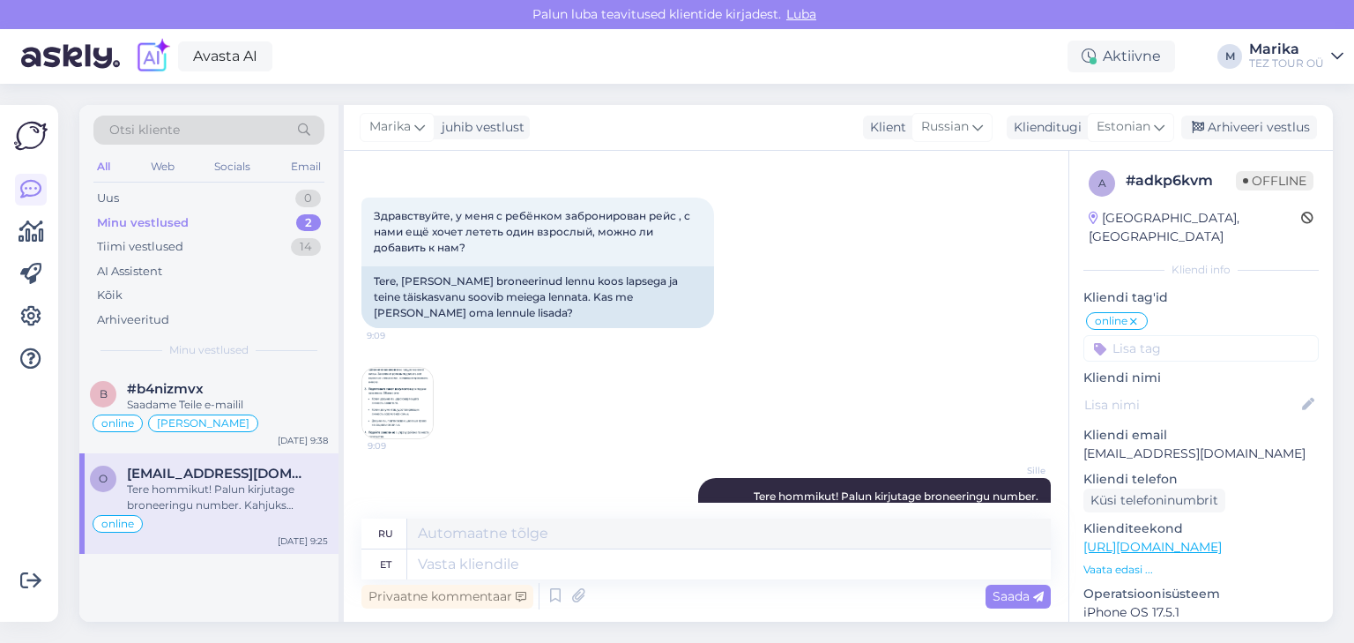
scroll to position [189, 0]
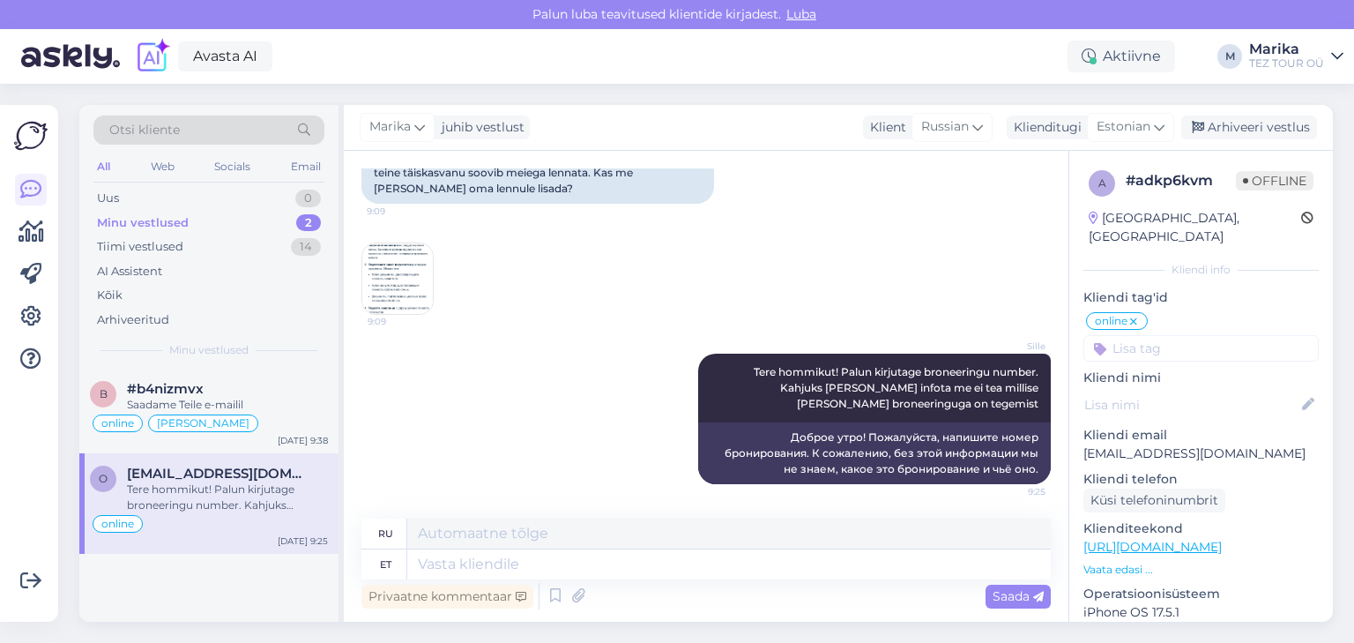
click at [406, 269] on img at bounding box center [397, 278] width 71 height 71
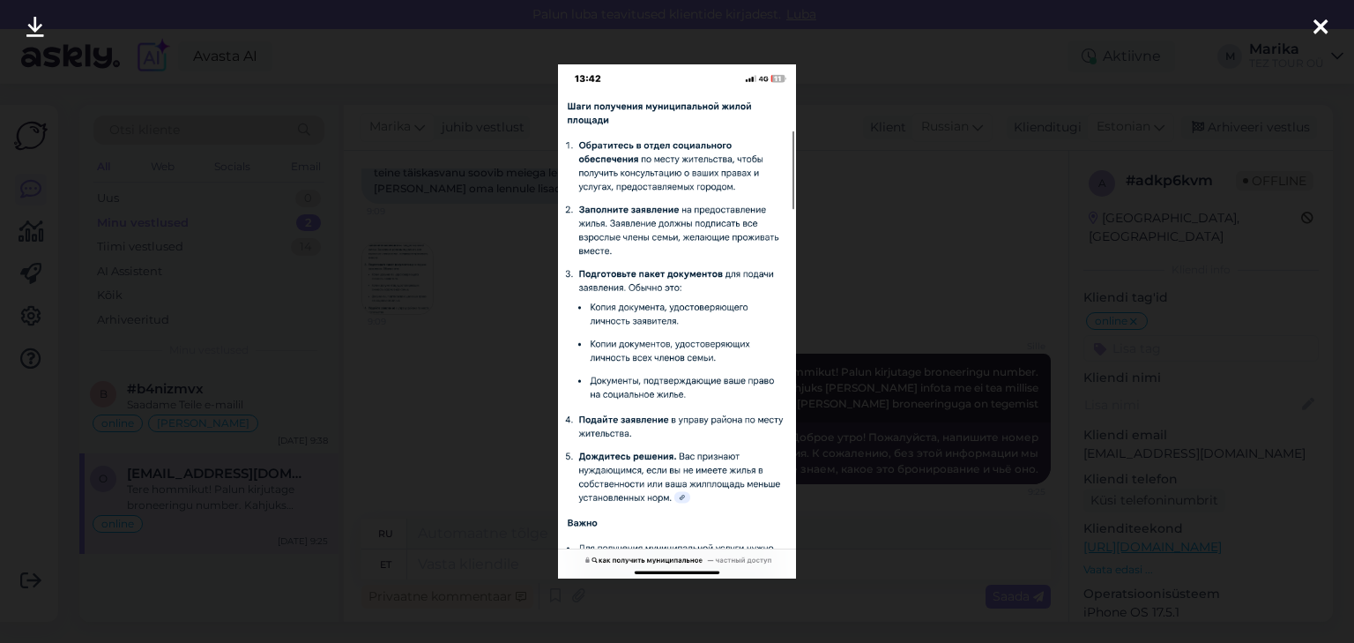
click at [1319, 28] on icon at bounding box center [1320, 28] width 14 height 23
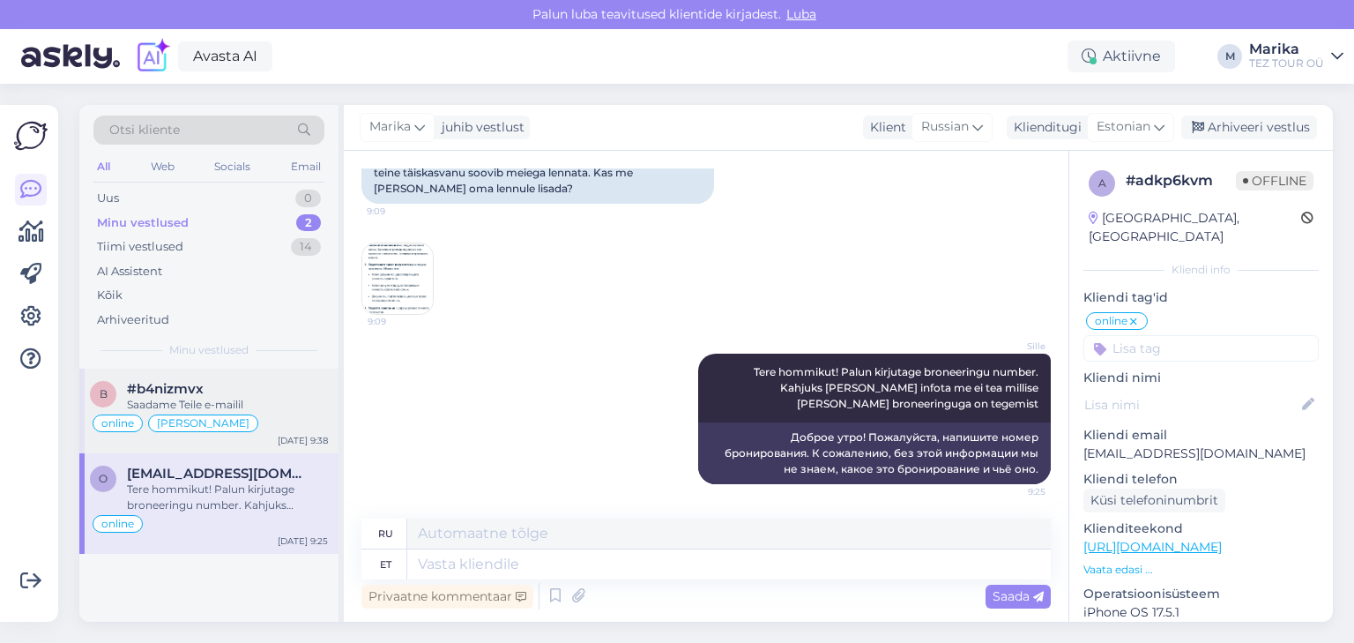
click at [211, 370] on div "b #b4nizmvx Saadame Teile e-mailil online Marika suhtleb [DATE] 9:38" at bounding box center [208, 410] width 259 height 85
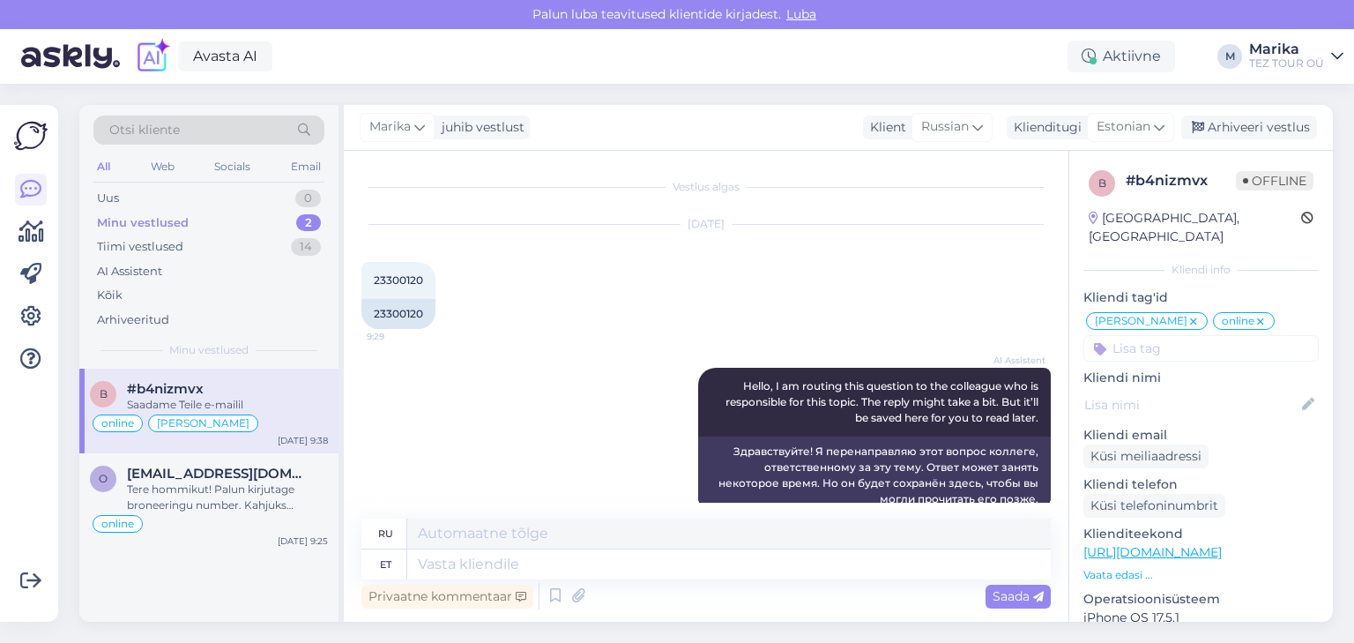
scroll to position [471, 0]
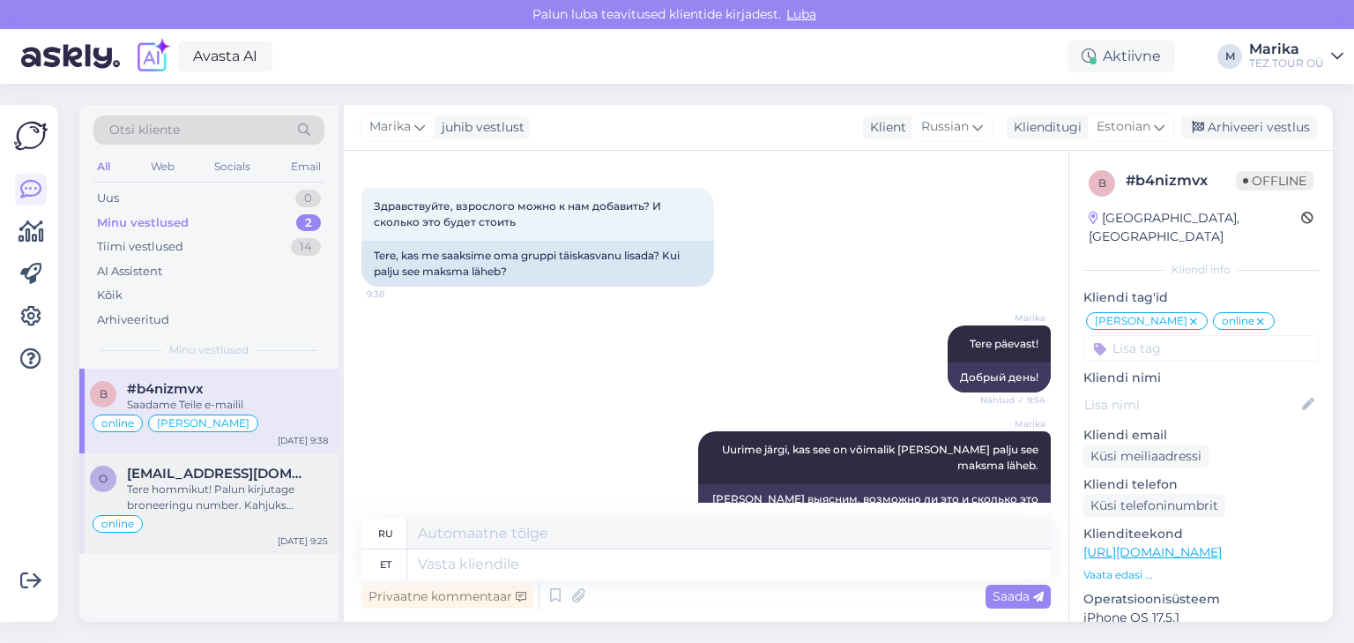
click at [202, 490] on div "Tere hommikut! Palun kirjutage broneeringu number. Kahjuks [PERSON_NAME] infota…" at bounding box center [227, 497] width 201 height 32
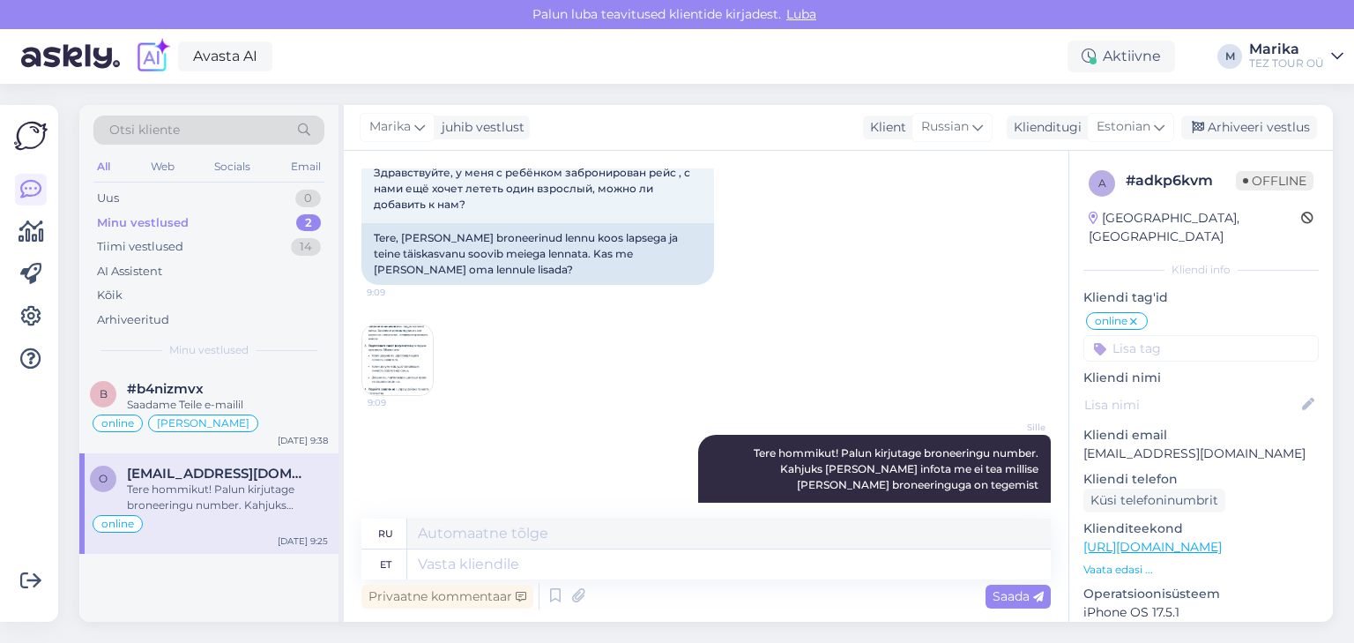
scroll to position [189, 0]
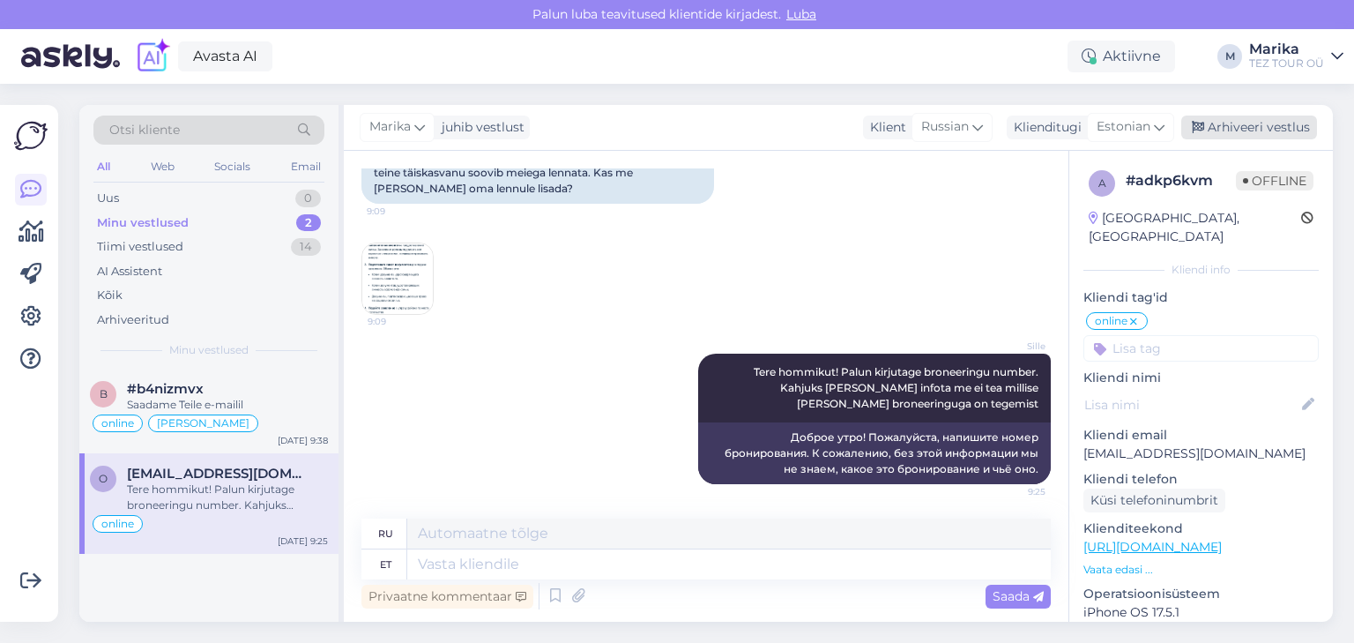
click at [1241, 126] on div "Arhiveeri vestlus" at bounding box center [1249, 127] width 136 height 24
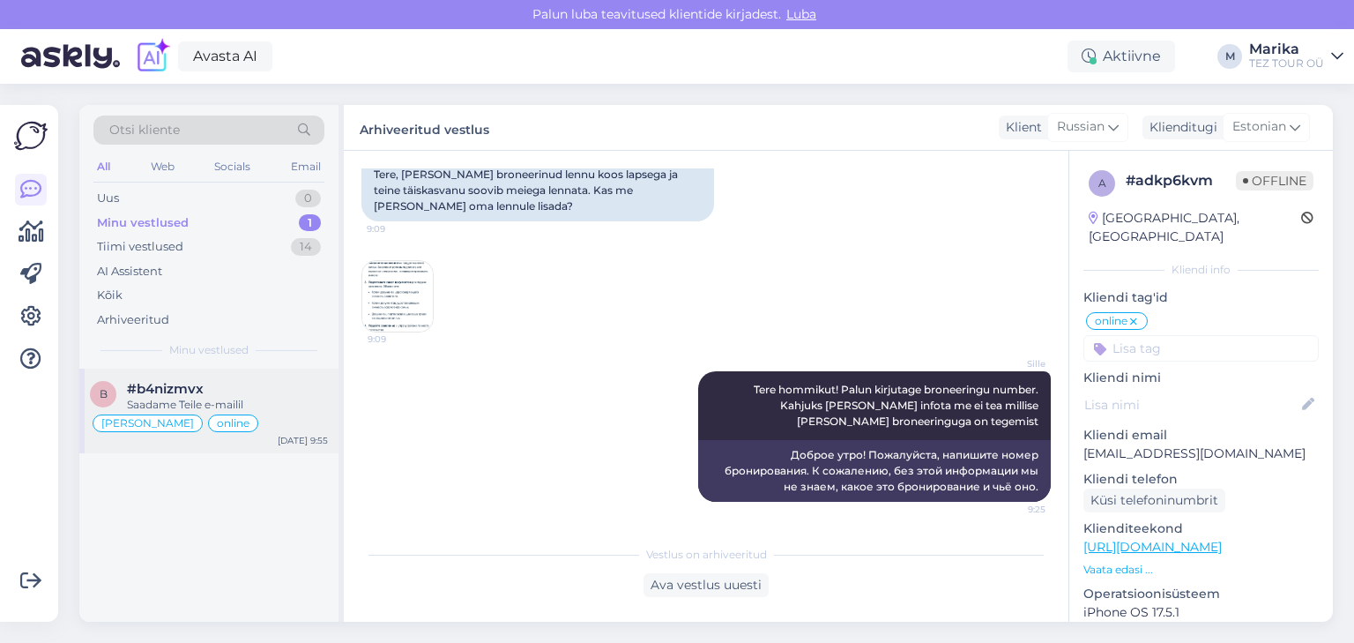
click at [225, 390] on div "#b4nizmvx" at bounding box center [227, 389] width 201 height 16
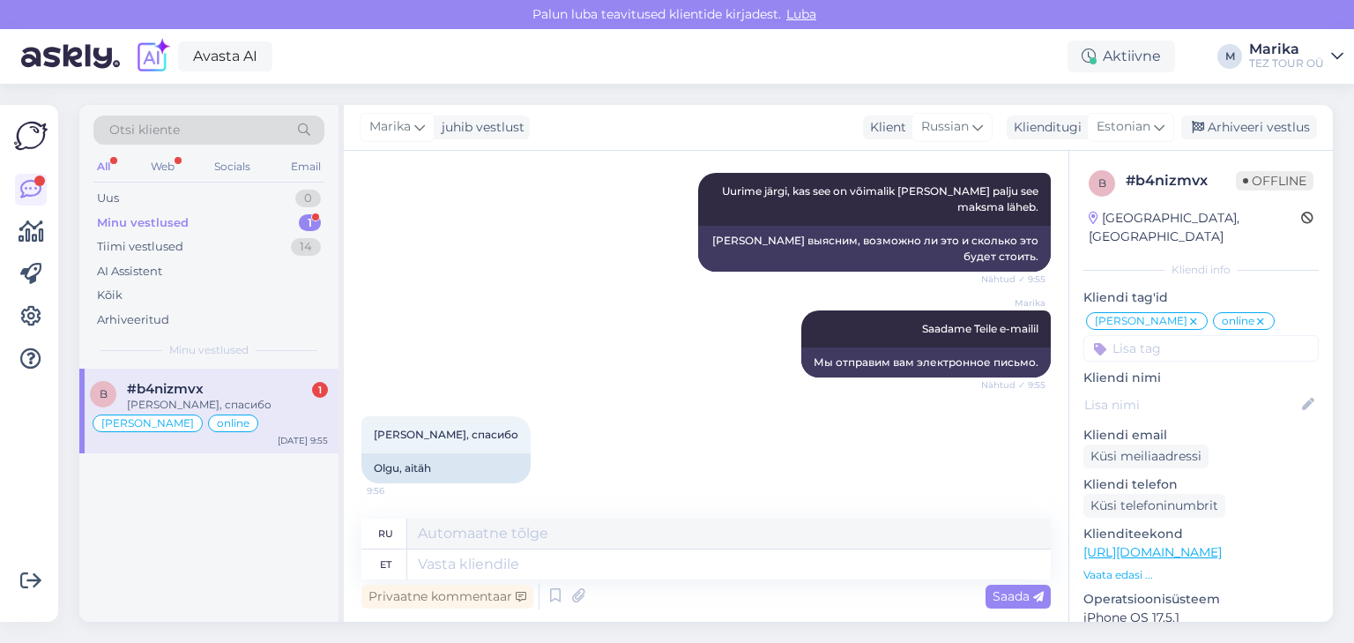
scroll to position [728, 0]
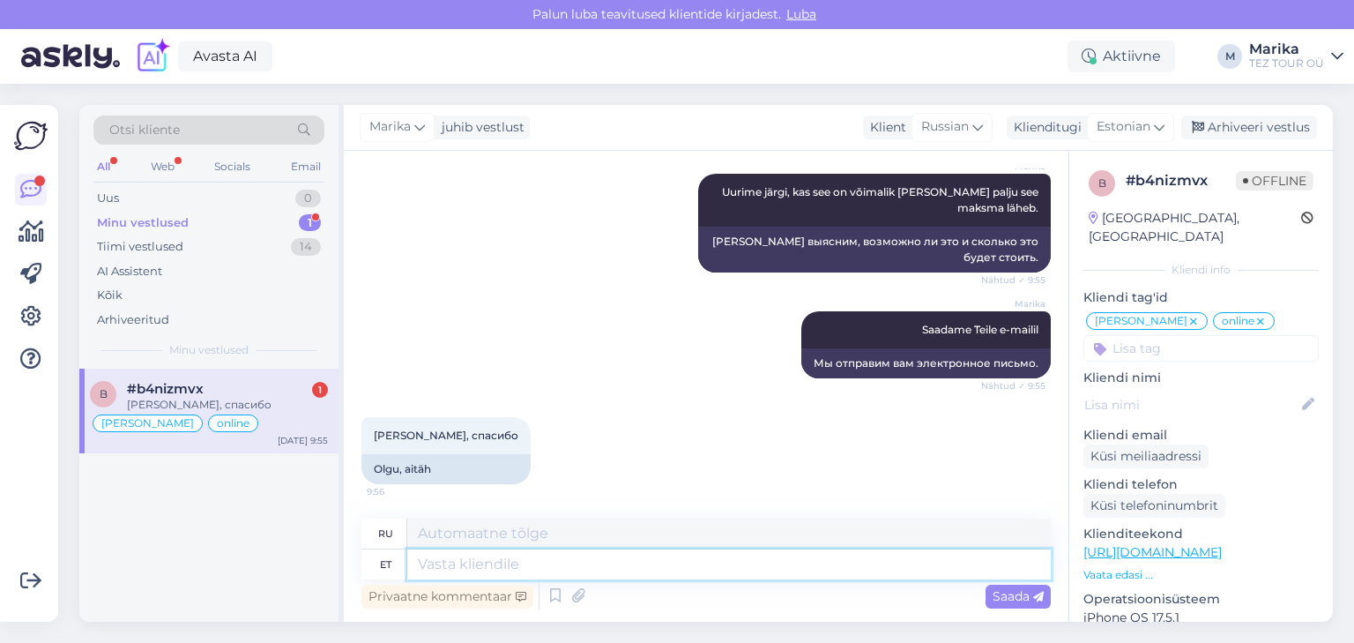
click at [672, 569] on textarea at bounding box center [728, 564] width 643 height 30
type textarea "Palun!"
type textarea "Пожалуйста!"
type textarea "Palun! Kirjutame"
type textarea "Пожалуйста! Давайте напишем."
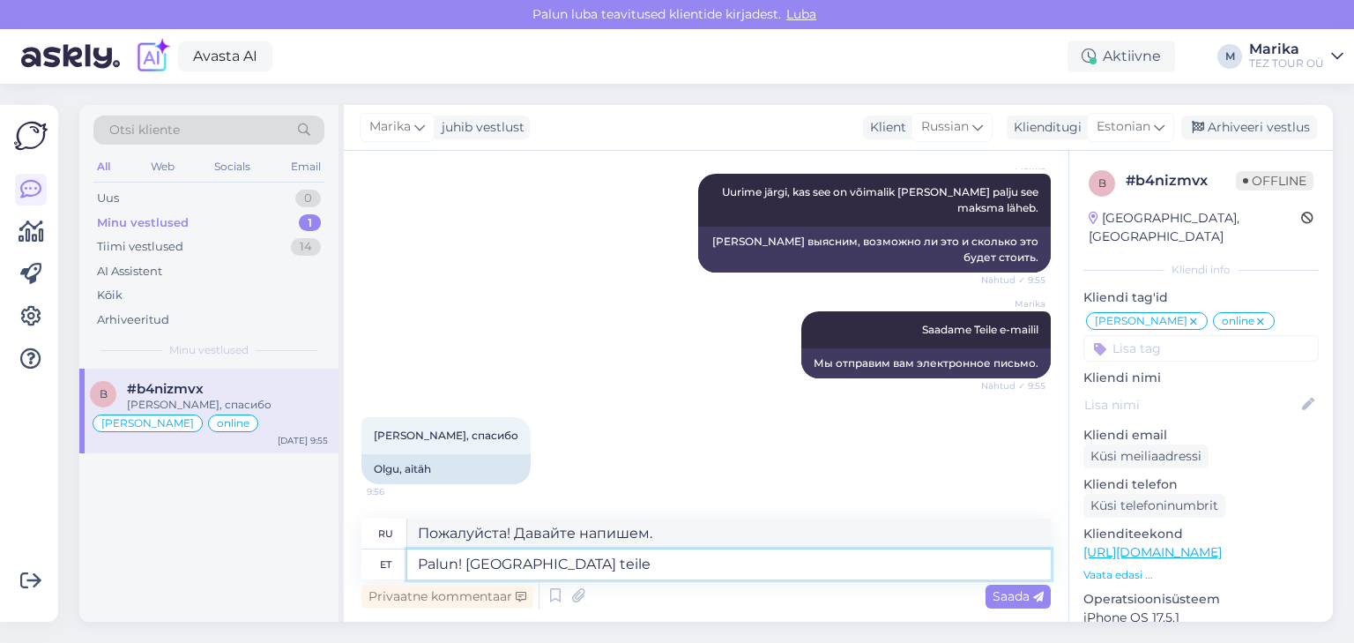
type textarea "Palun! [GEOGRAPHIC_DATA] teile."
type textarea "Пожалуйста! Мы вам напишем."
type textarea "Palun! [GEOGRAPHIC_DATA] teile."
click at [1000, 597] on span "Saada" at bounding box center [1017, 596] width 51 height 16
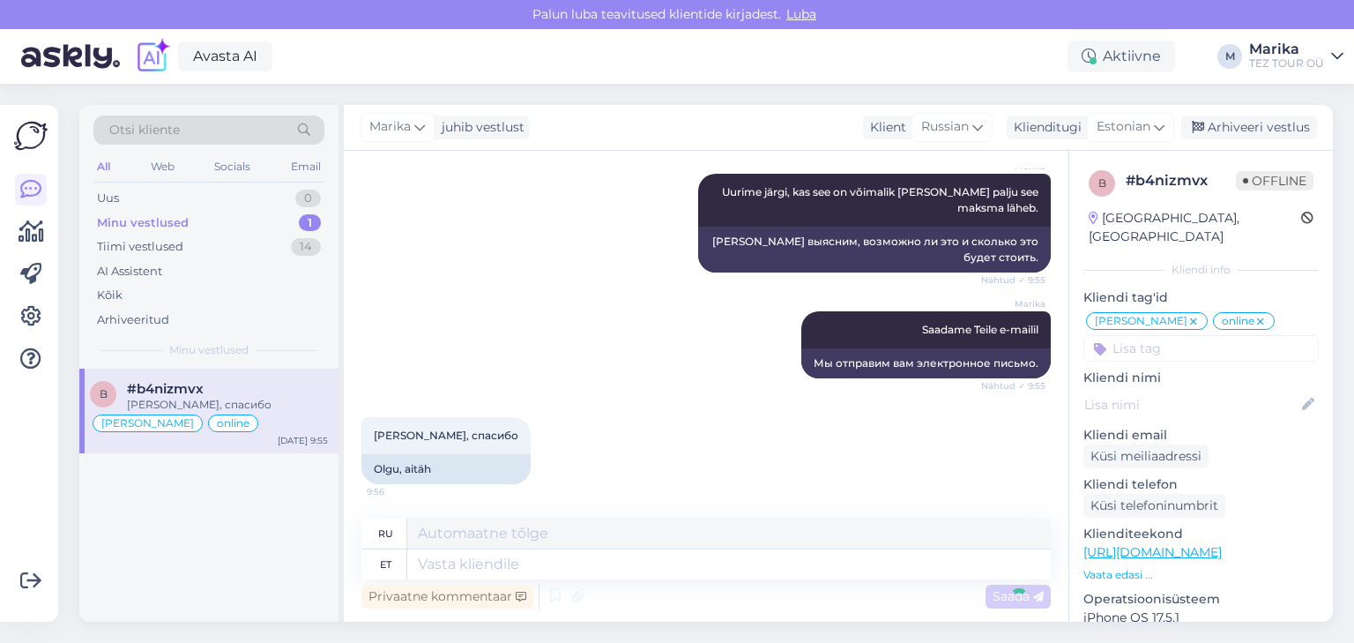
scroll to position [835, 0]
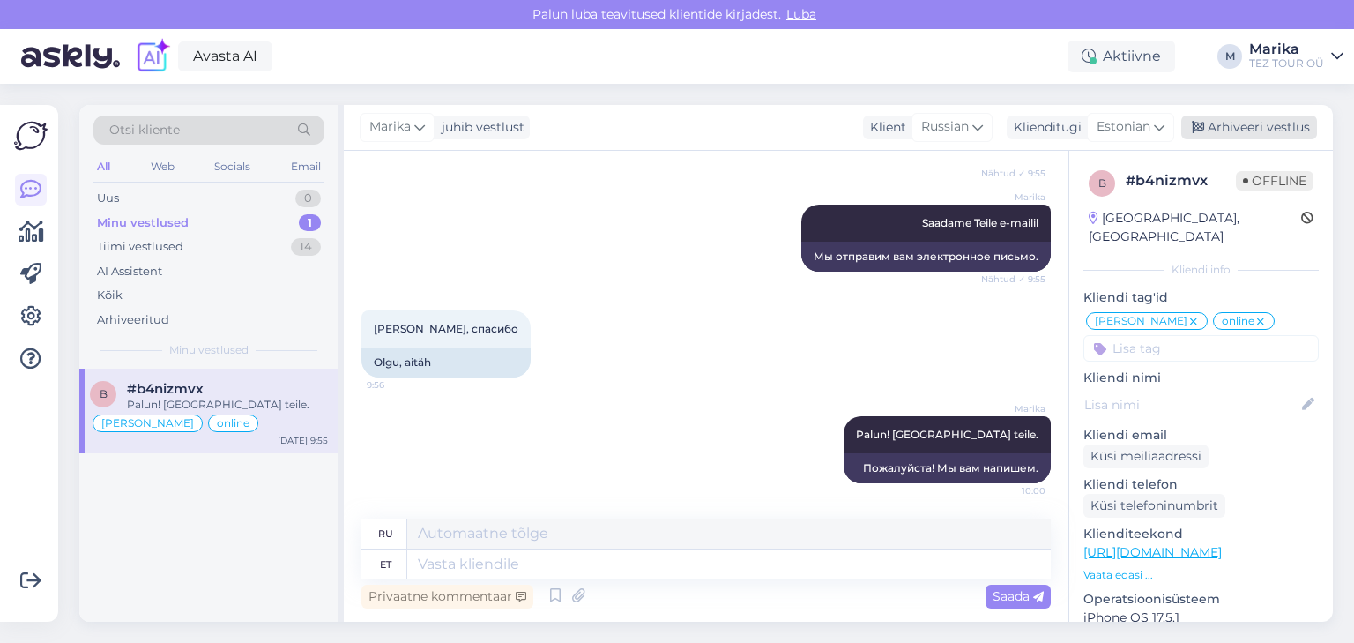
click at [1230, 124] on div "Arhiveeri vestlus" at bounding box center [1249, 127] width 136 height 24
